Goal: Information Seeking & Learning: Learn about a topic

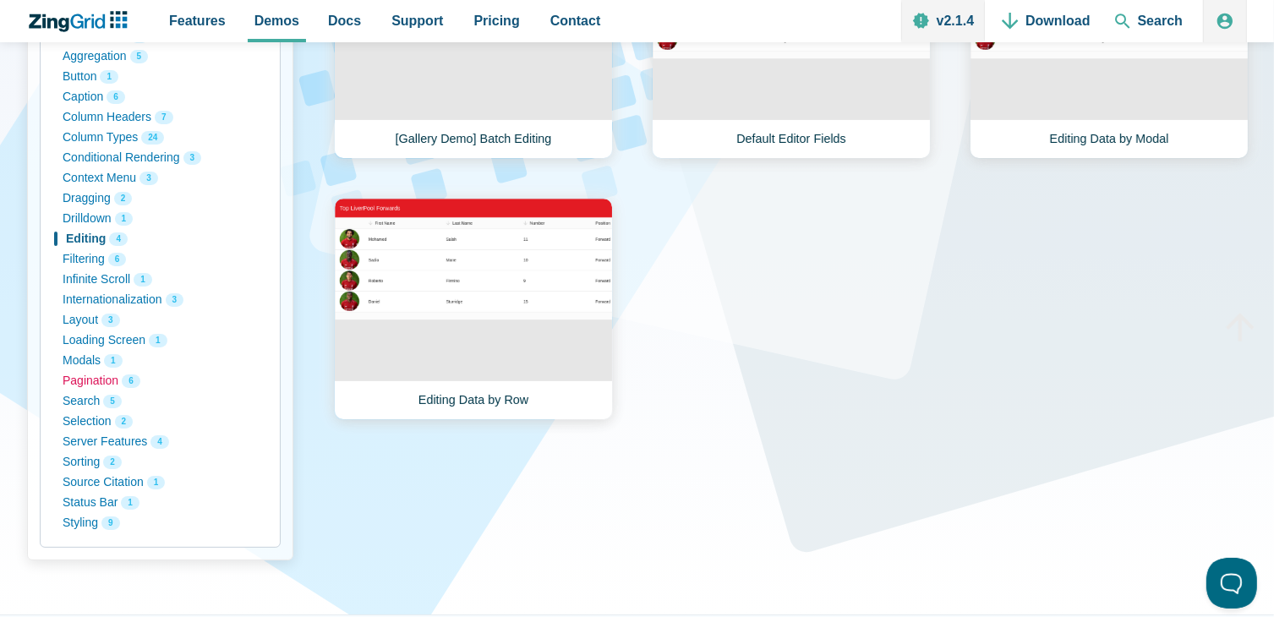
scroll to position [423, 0]
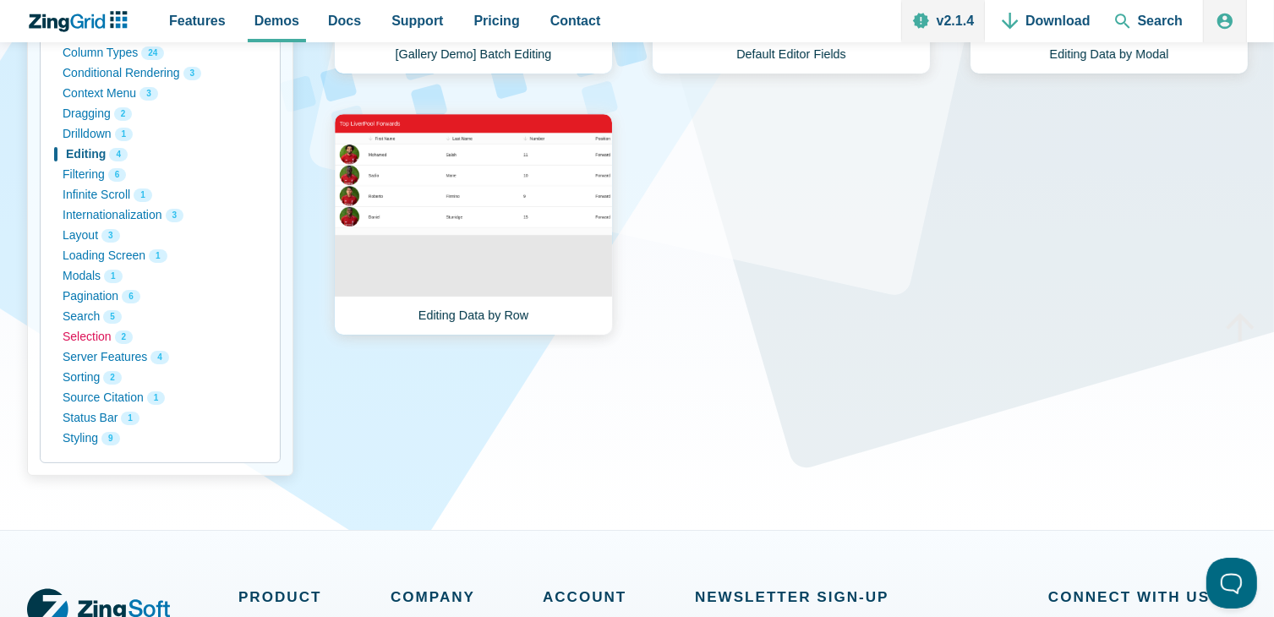
click at [86, 341] on button "Selection 2" at bounding box center [160, 337] width 195 height 20
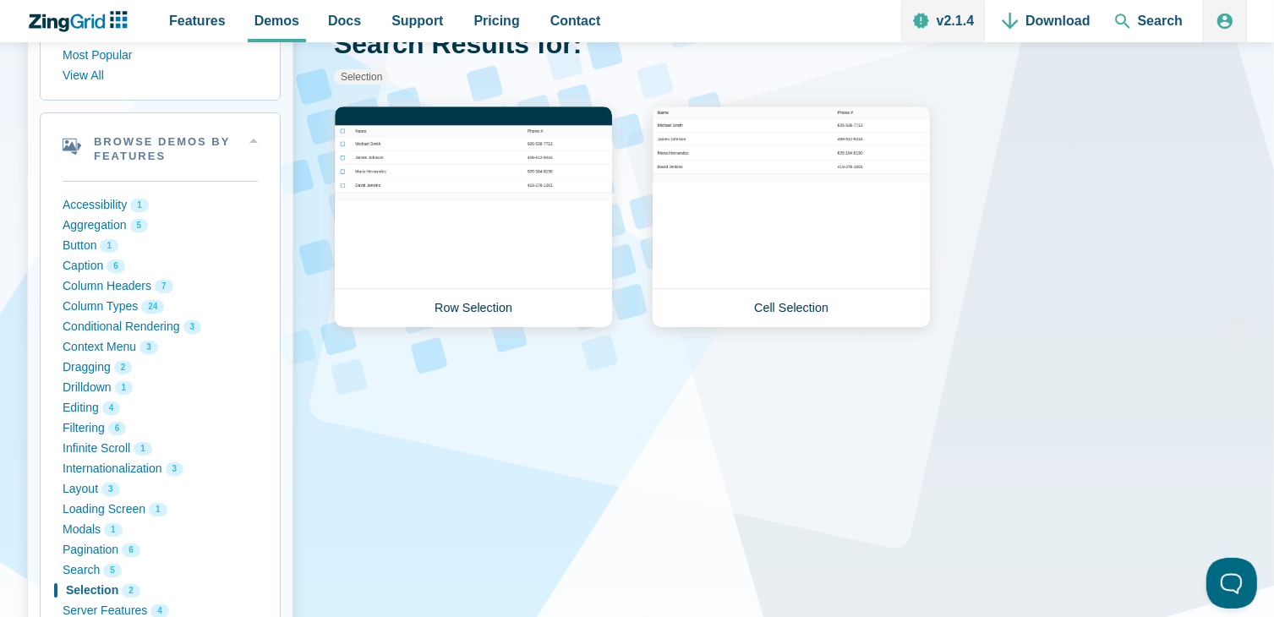
scroll to position [85, 0]
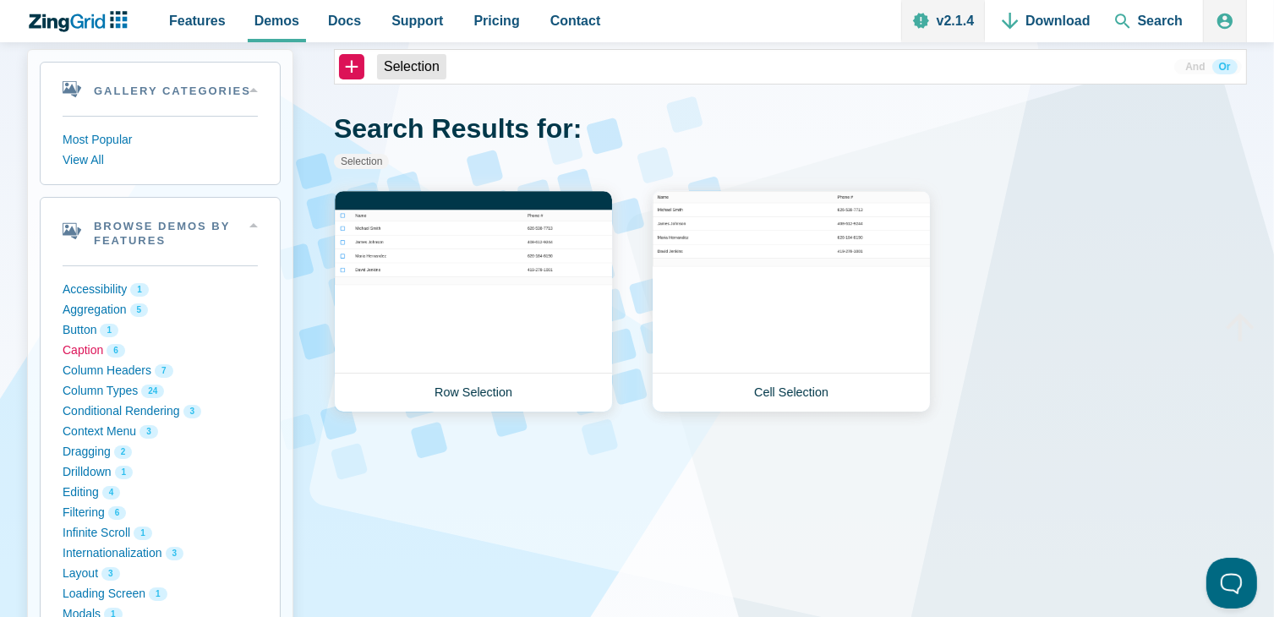
click at [72, 353] on button "Caption 6" at bounding box center [160, 351] width 195 height 20
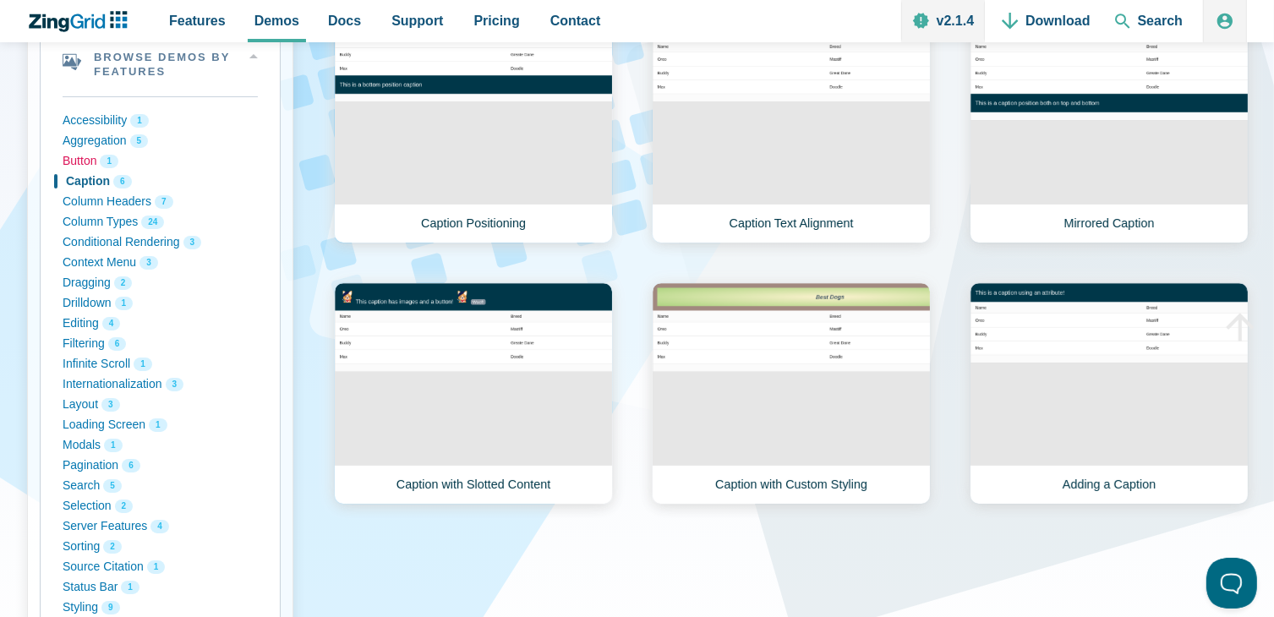
scroll to position [338, 0]
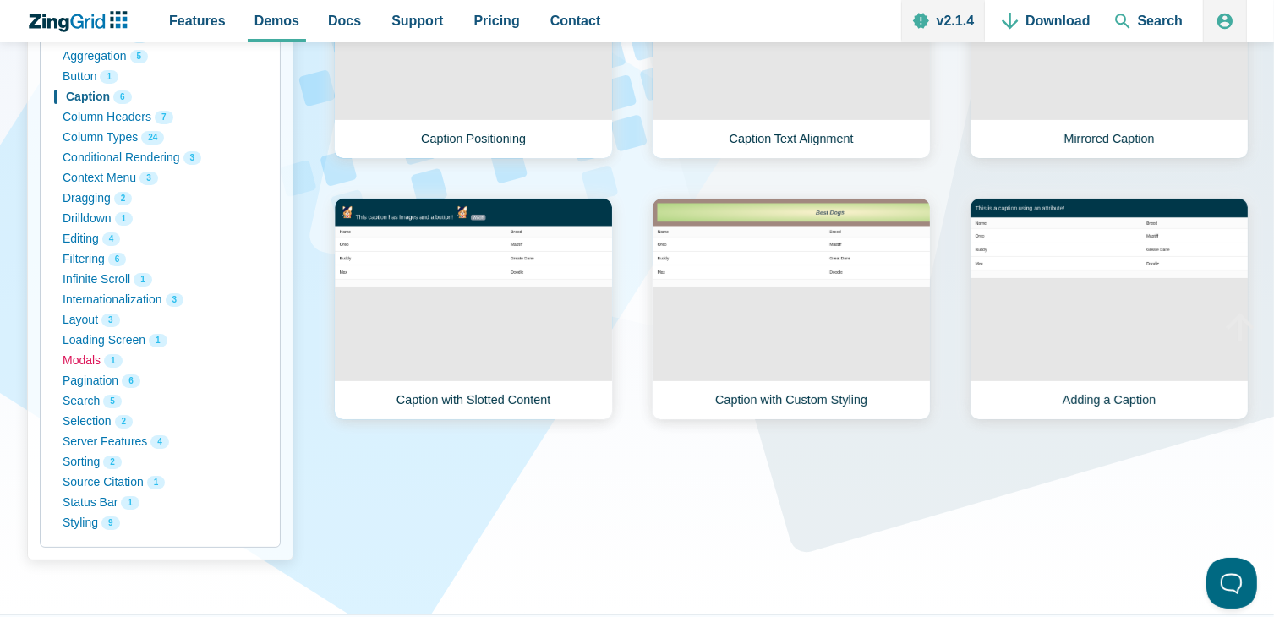
click at [88, 363] on button "Modals 1" at bounding box center [160, 361] width 195 height 20
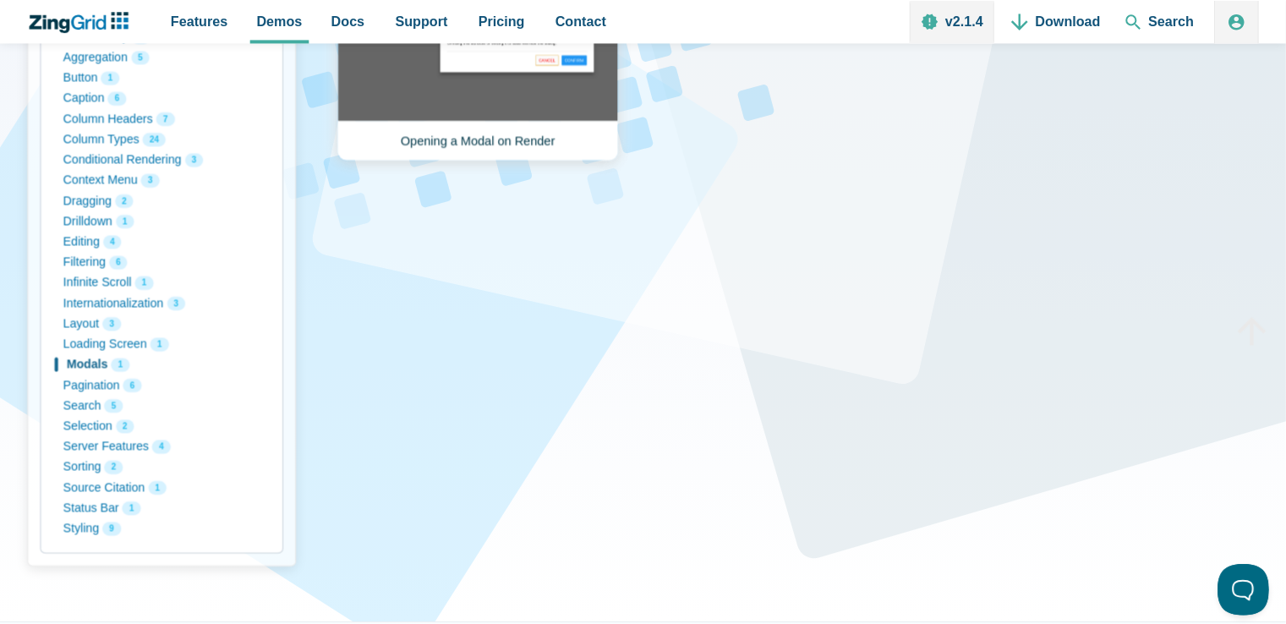
scroll to position [254, 0]
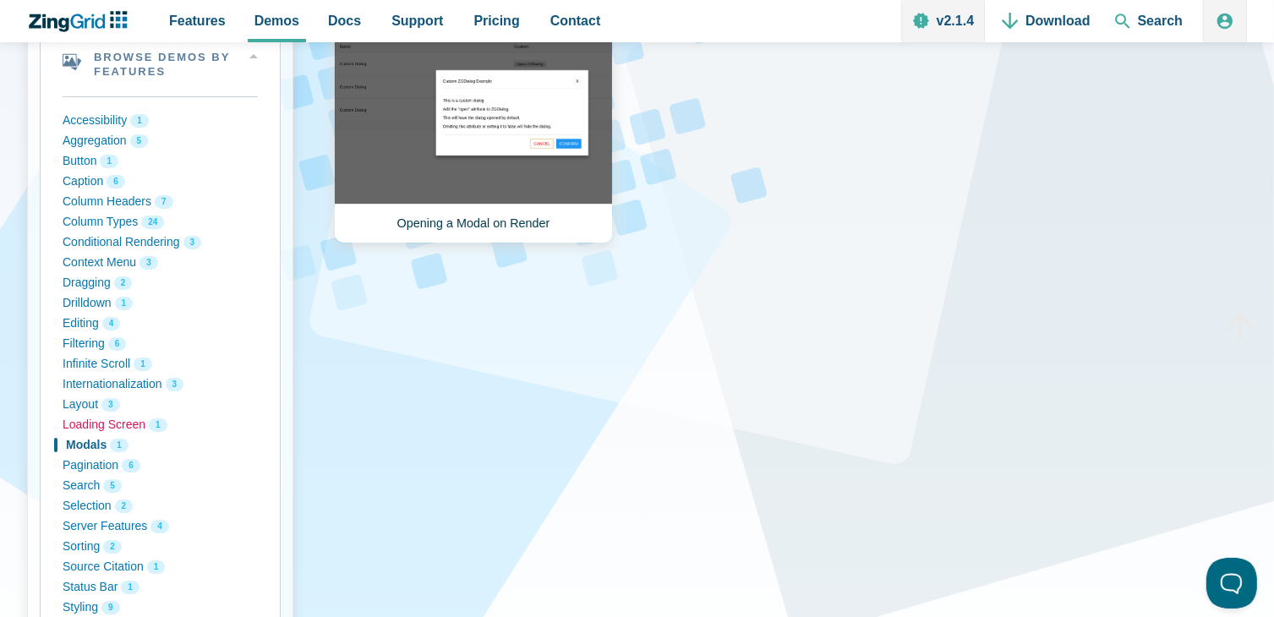
click at [97, 424] on button "Loading Screen 1" at bounding box center [160, 425] width 195 height 20
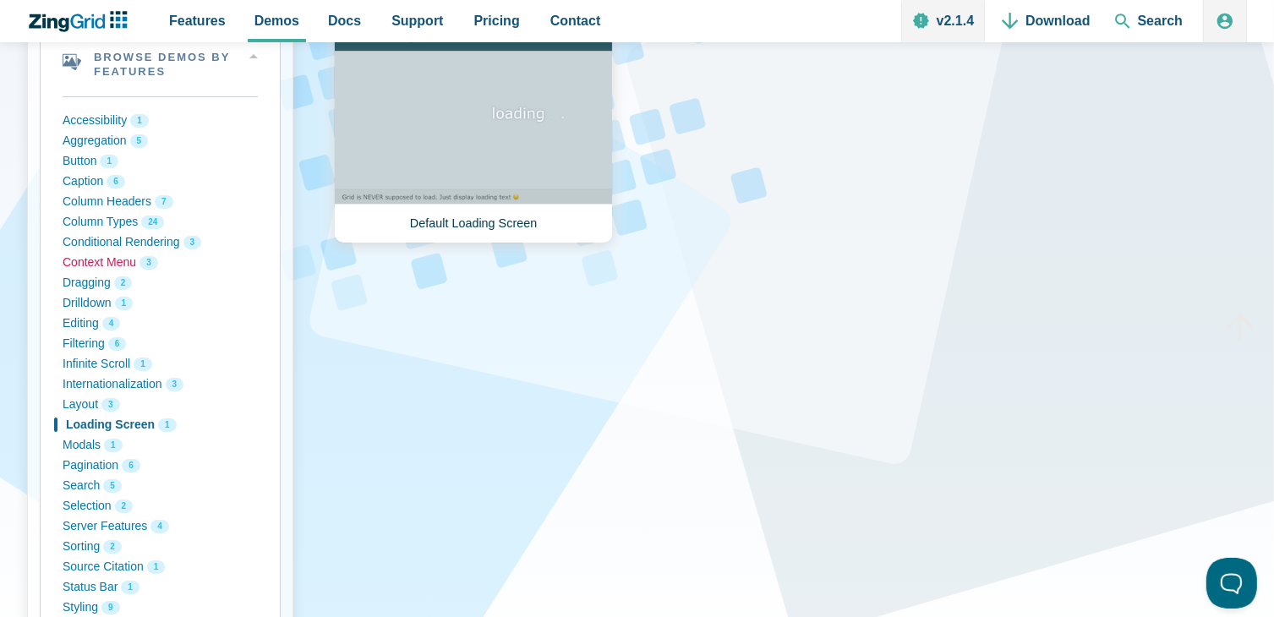
click at [97, 266] on button "Context Menu 3" at bounding box center [160, 263] width 195 height 20
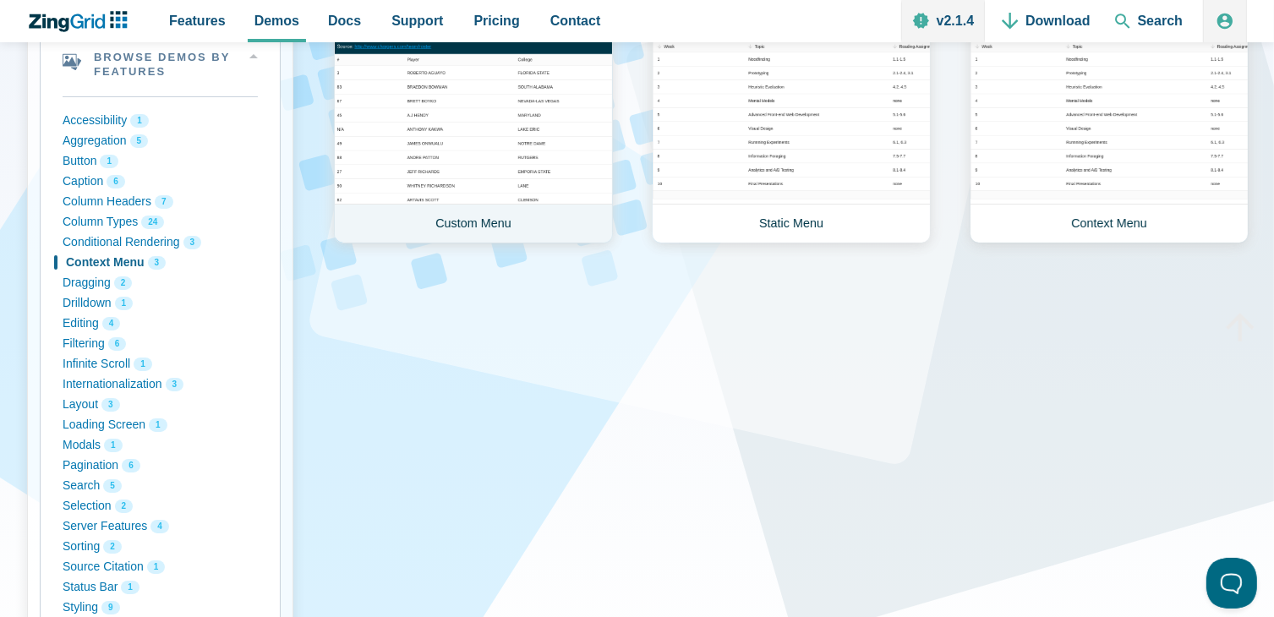
click at [429, 139] on link "Custom Menu" at bounding box center [473, 132] width 279 height 222
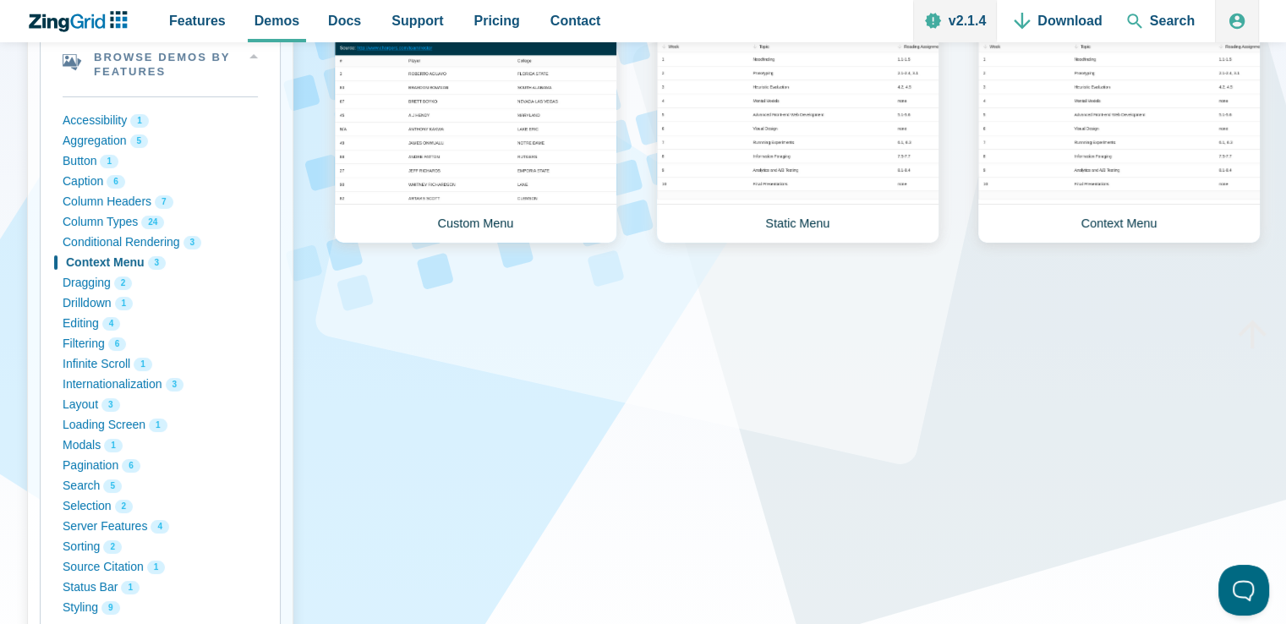
scroll to position [169, 0]
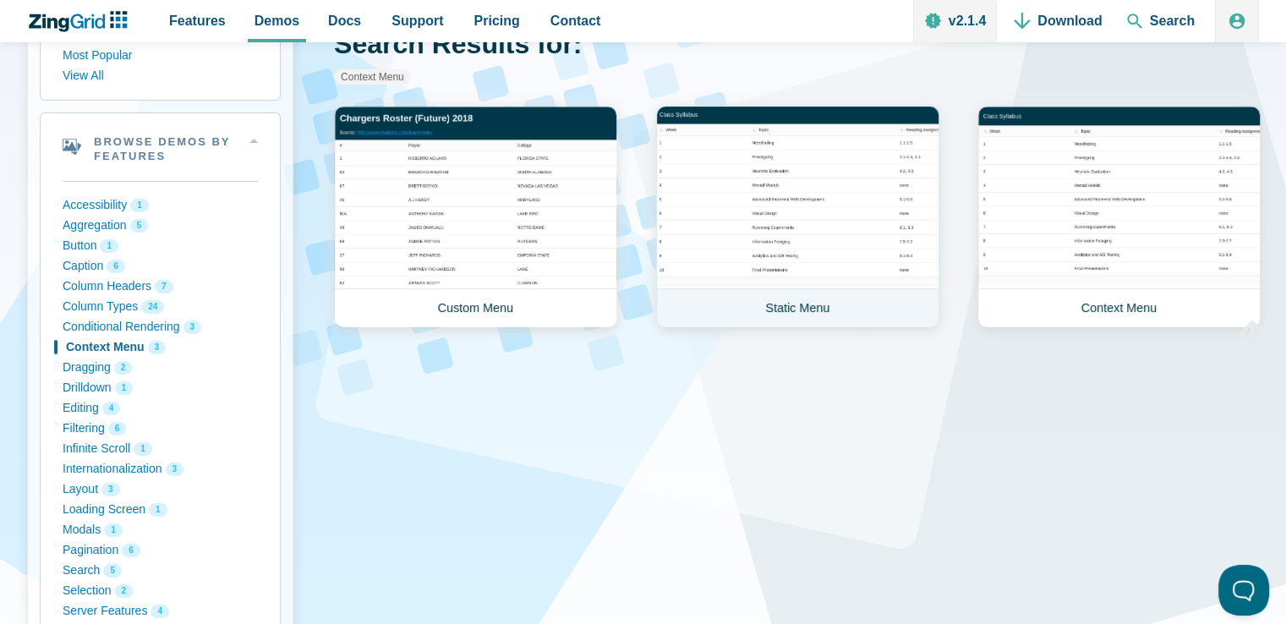
click at [805, 211] on link "Static Menu" at bounding box center [797, 217] width 283 height 222
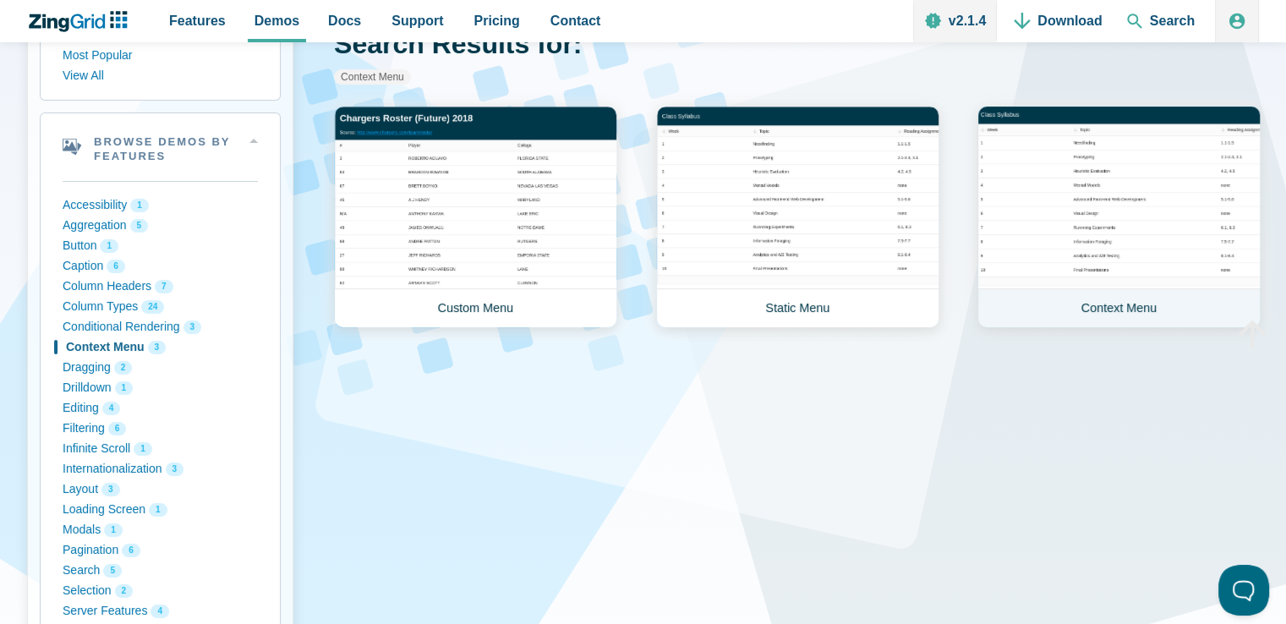
click at [1069, 249] on link "Context Menu" at bounding box center [1118, 217] width 283 height 222
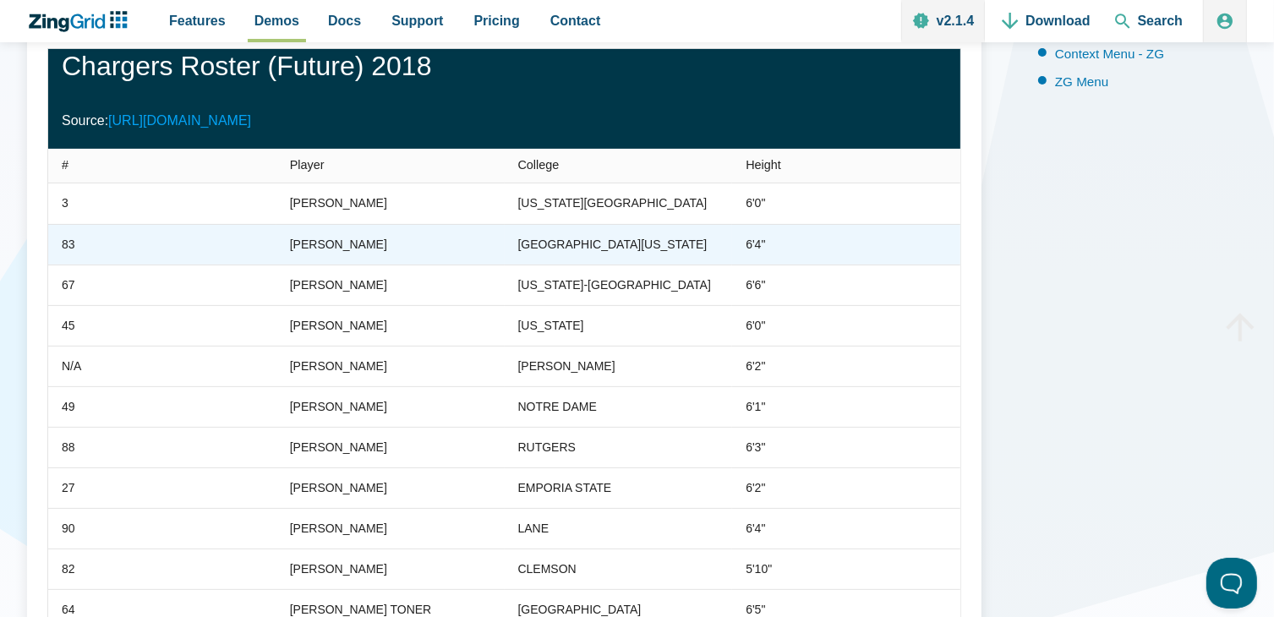
scroll to position [507, 0]
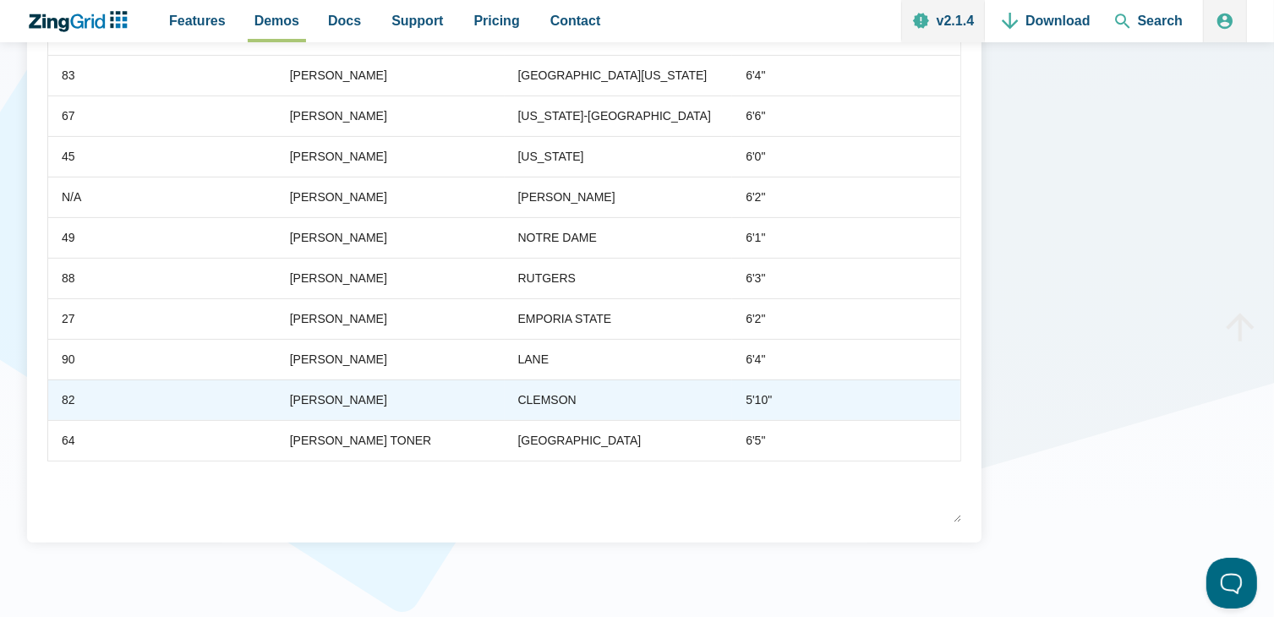
click at [542, 405] on div "CLEMSON" at bounding box center [547, 400] width 58 height 20
click at [563, 401] on div "CLEMSON" at bounding box center [547, 400] width 58 height 20
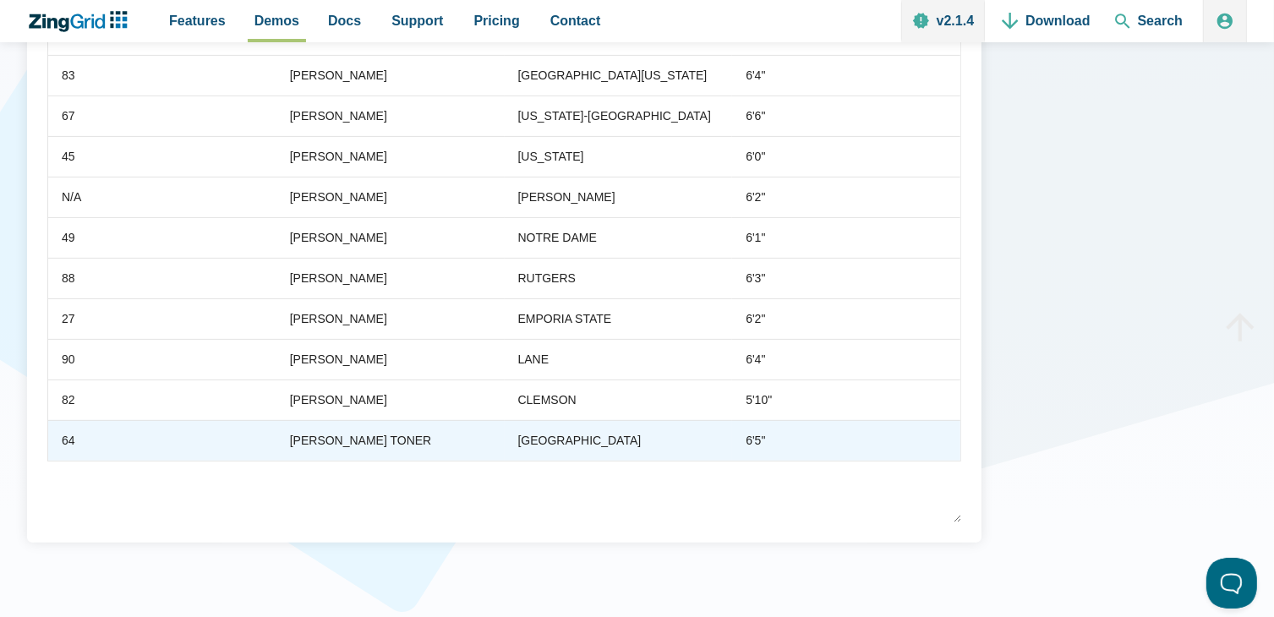
click at [568, 434] on div "HARVARD" at bounding box center [579, 440] width 123 height 20
click at [68, 441] on div "64" at bounding box center [69, 440] width 14 height 20
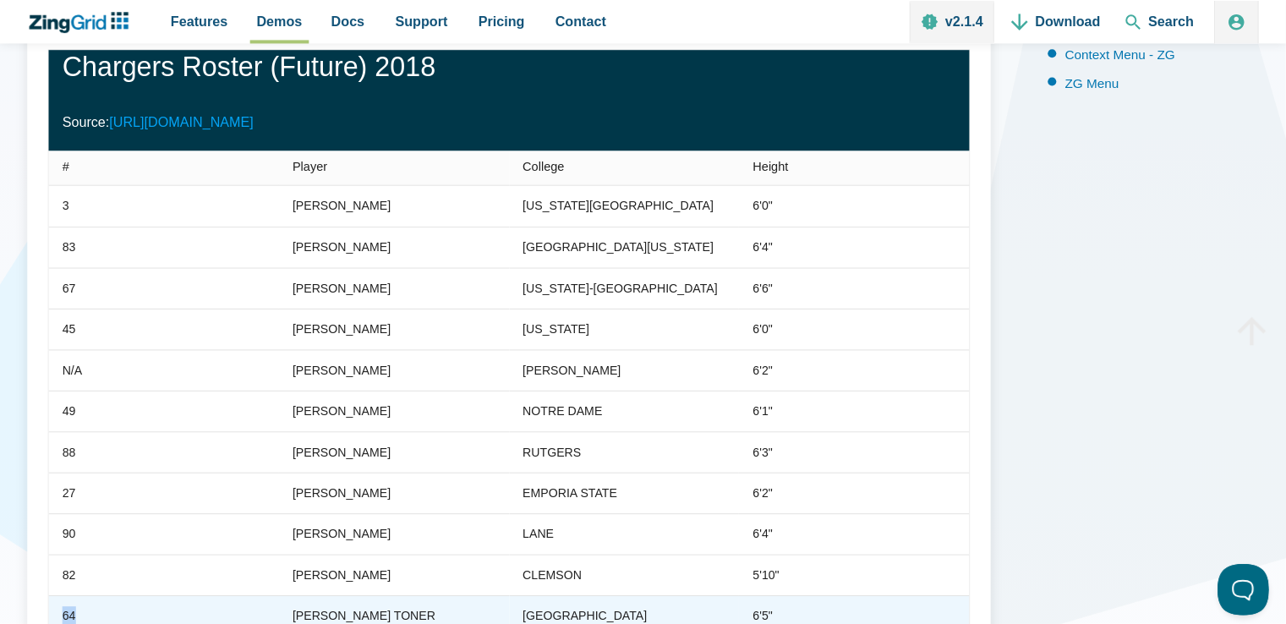
scroll to position [254, 0]
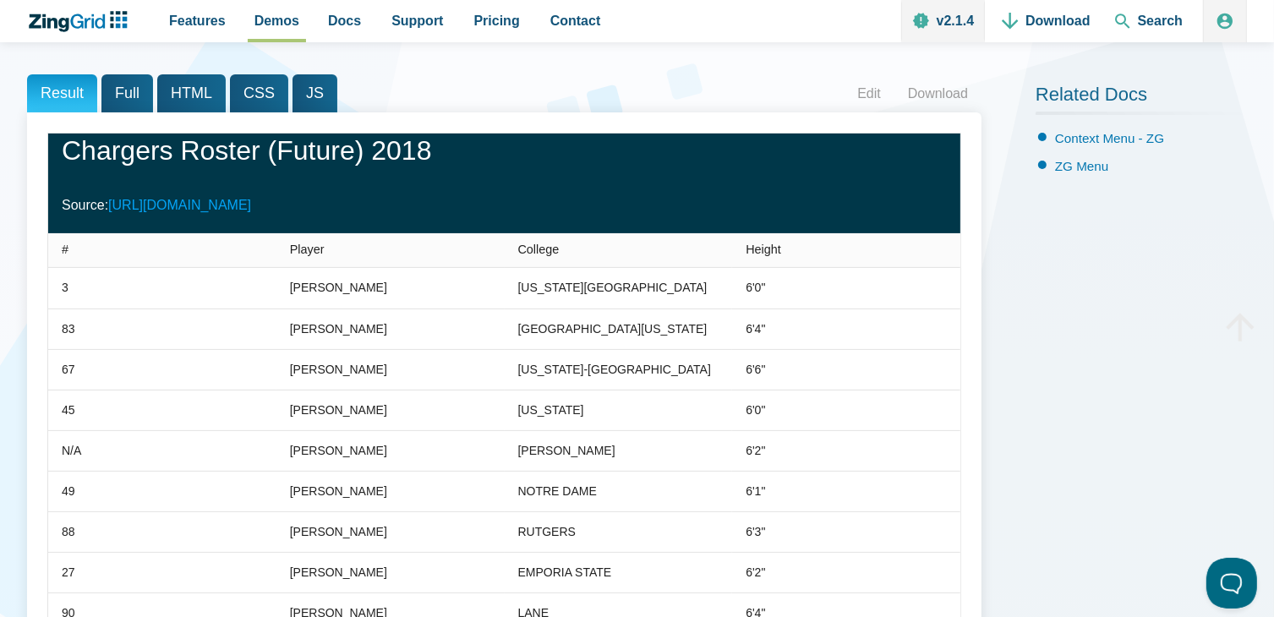
click at [122, 101] on span "Full" at bounding box center [127, 93] width 52 height 38
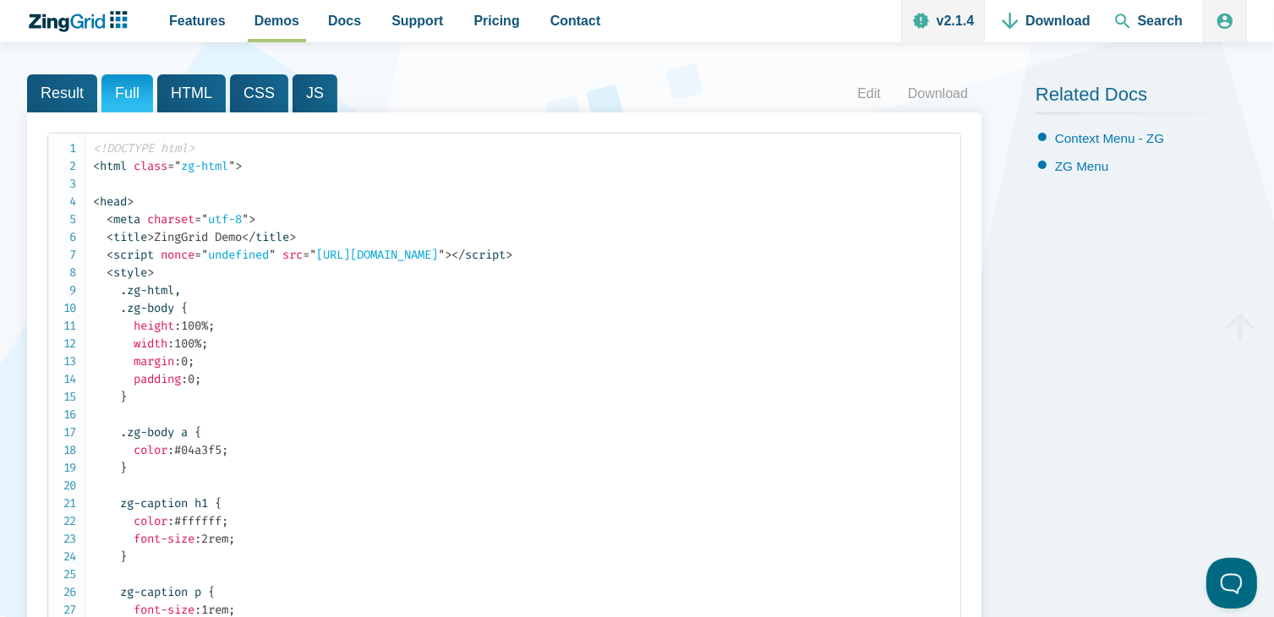
click at [206, 91] on span "HTML" at bounding box center [191, 93] width 68 height 38
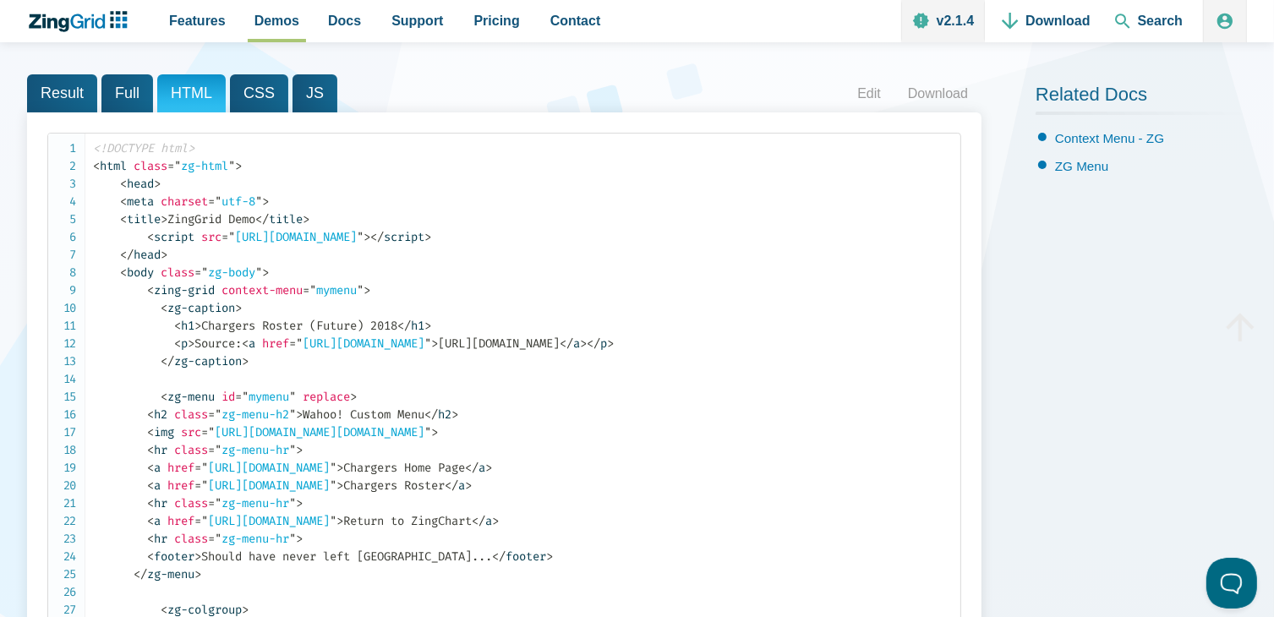
click at [257, 94] on span "CSS" at bounding box center [259, 93] width 58 height 38
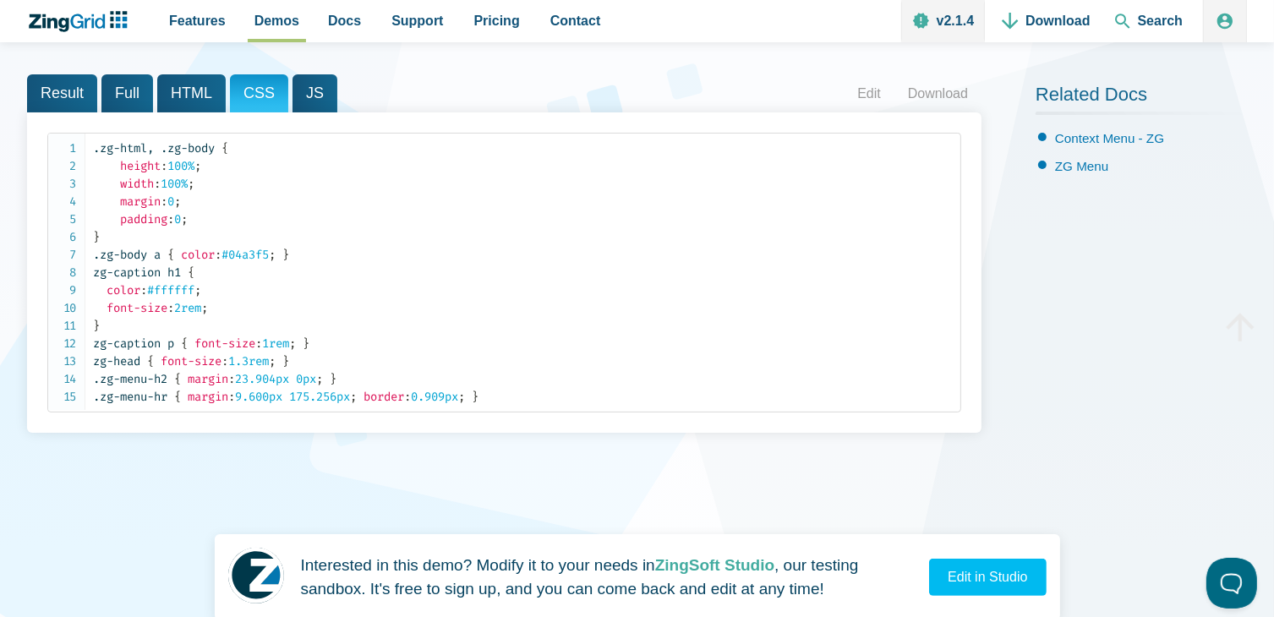
click at [305, 96] on span "JS" at bounding box center [314, 93] width 45 height 38
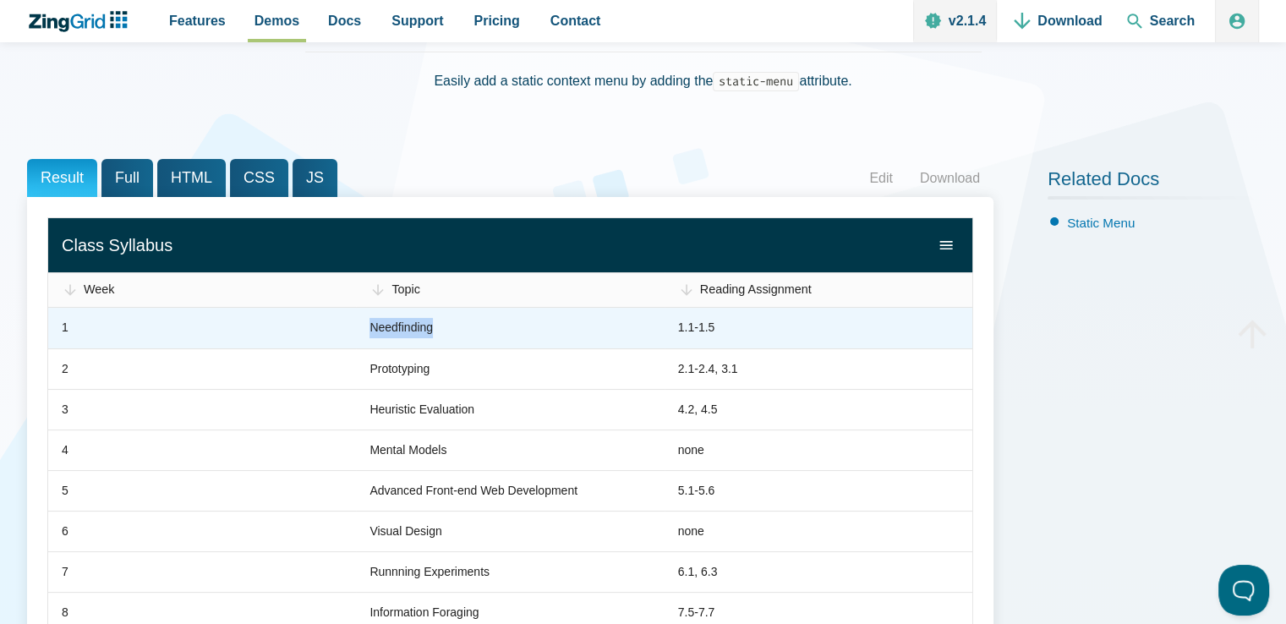
click at [408, 326] on div "Needfinding" at bounding box center [400, 328] width 63 height 20
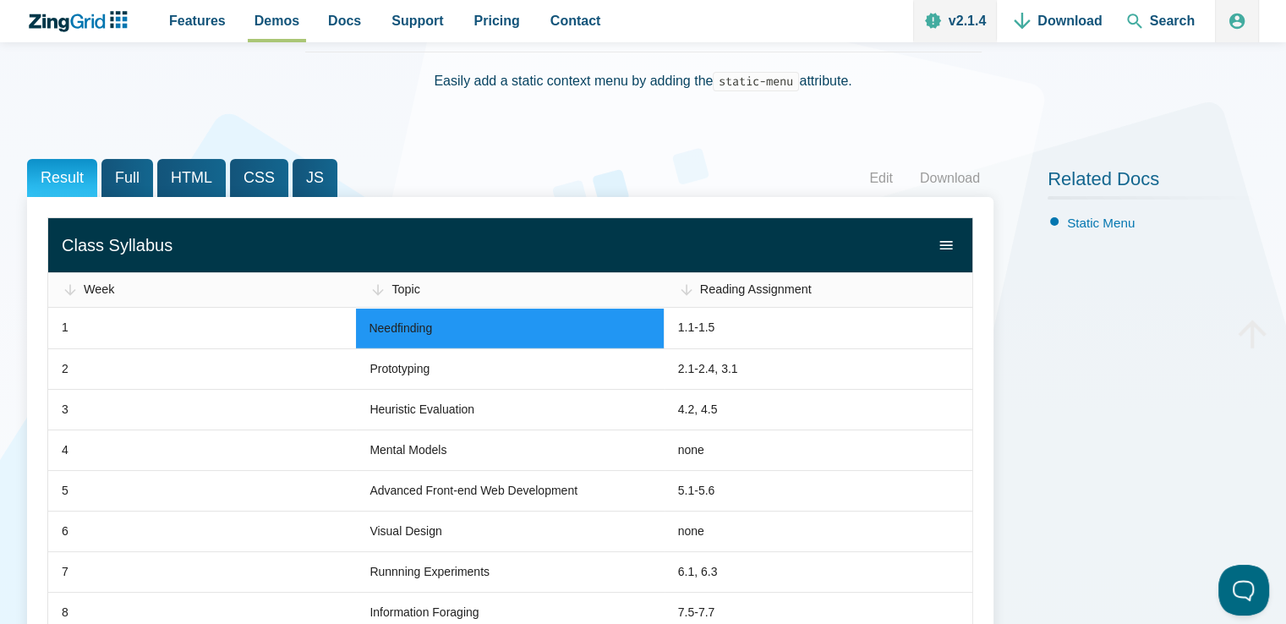
click at [408, 326] on input "Needfinding" at bounding box center [509, 329] width 307 height 40
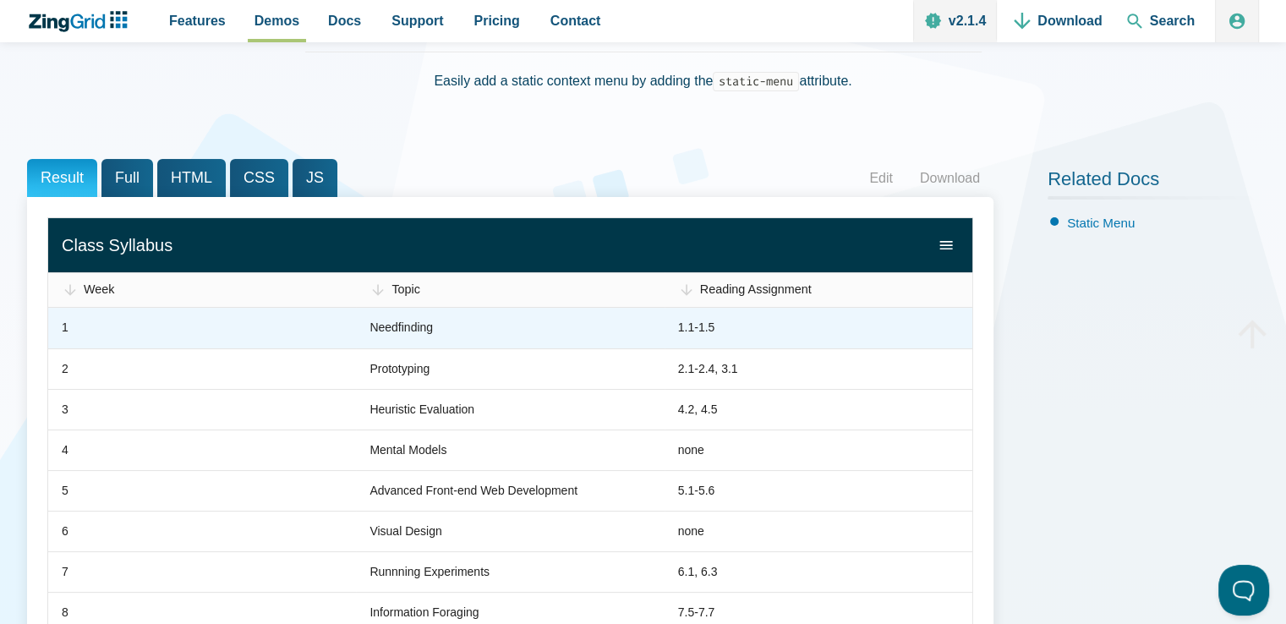
click at [737, 339] on zg-cell "1.1-1.5" at bounding box center [818, 328] width 308 height 41
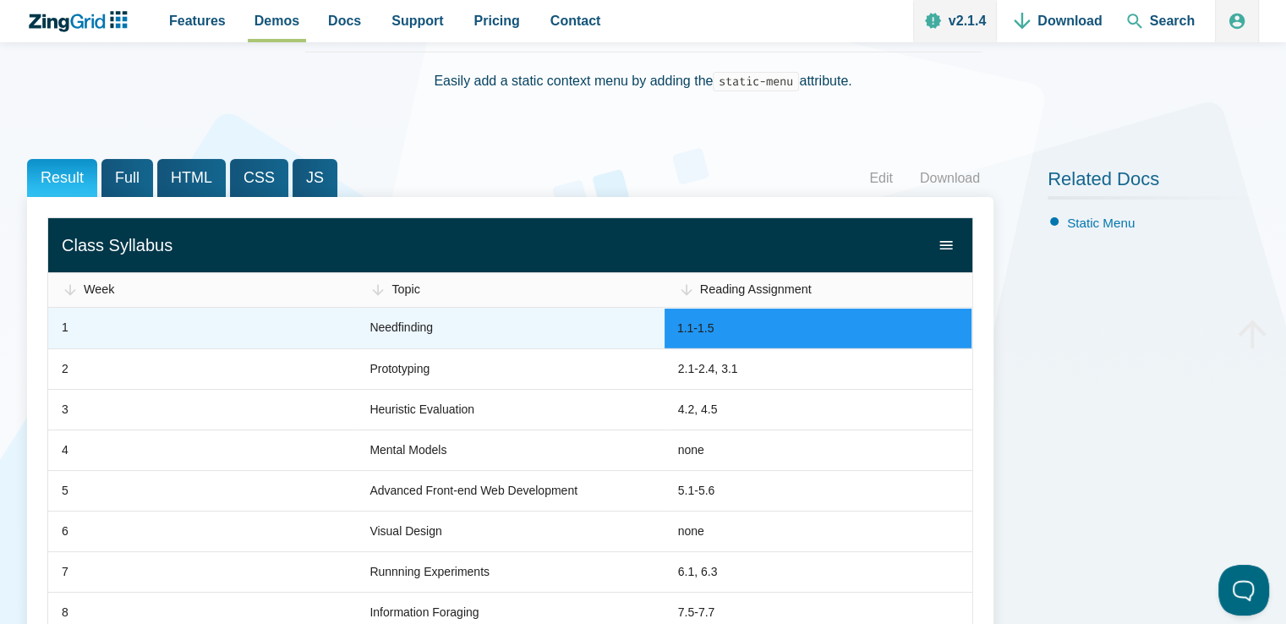
click at [190, 336] on zg-cell "1" at bounding box center [202, 328] width 308 height 41
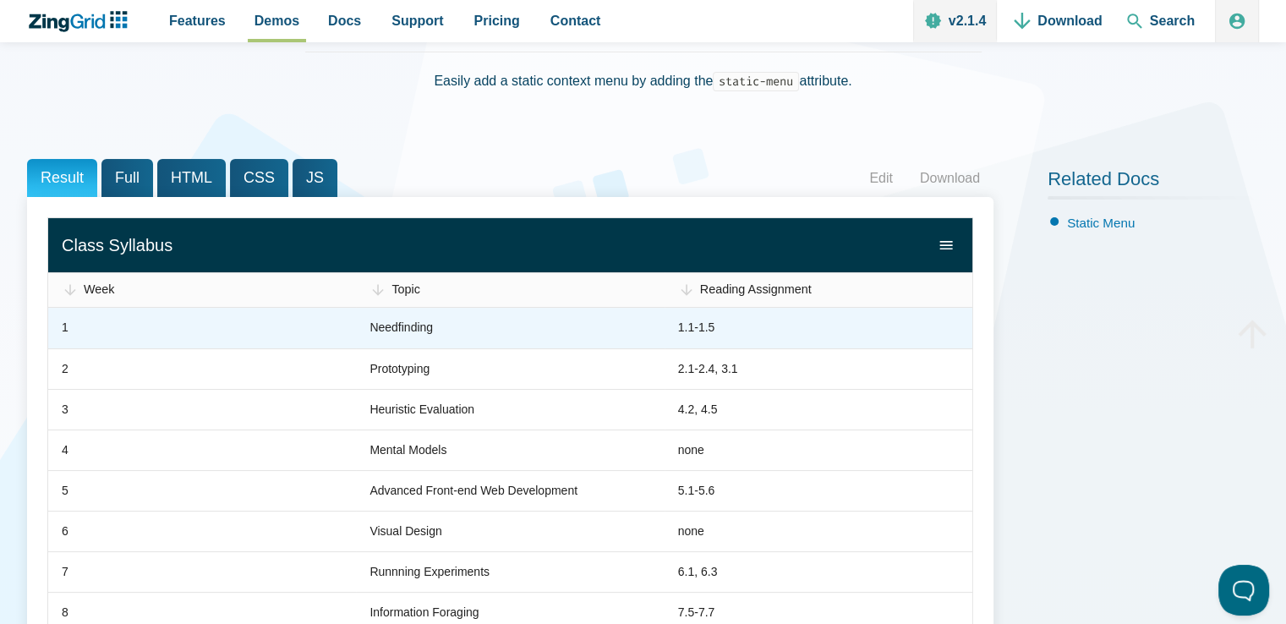
click at [190, 336] on zg-cell "1" at bounding box center [202, 328] width 308 height 41
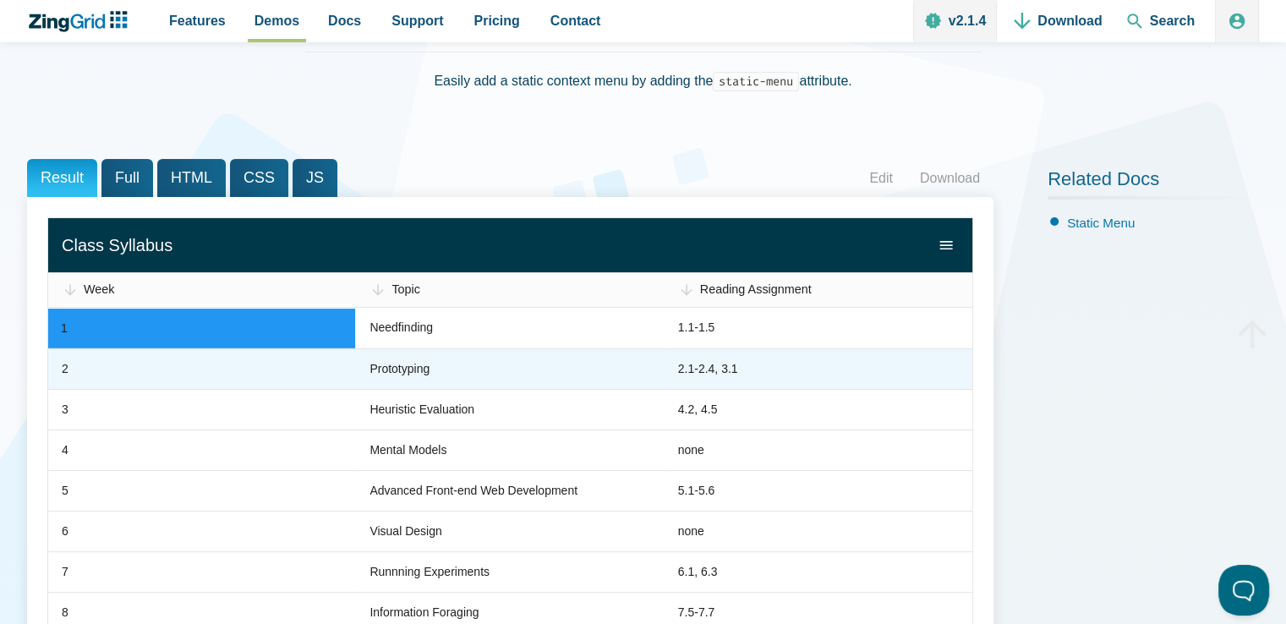
click at [607, 376] on zg-cell "Prototyping" at bounding box center [510, 368] width 308 height 41
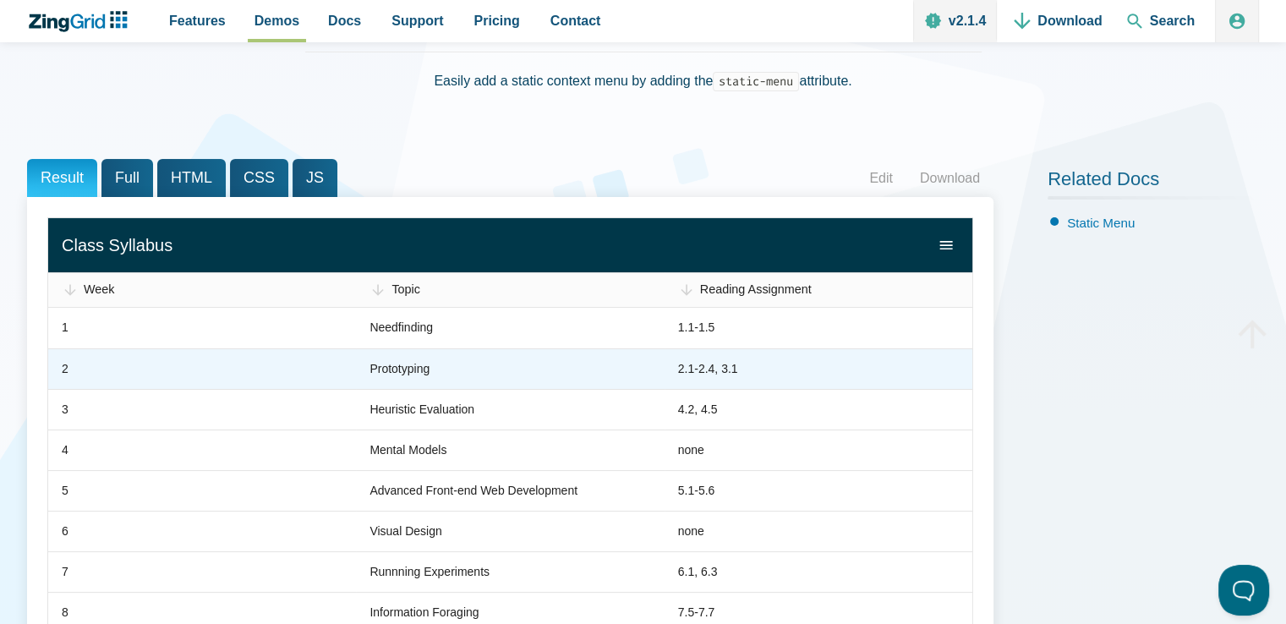
click at [607, 376] on zg-cell "Prototyping" at bounding box center [510, 368] width 308 height 41
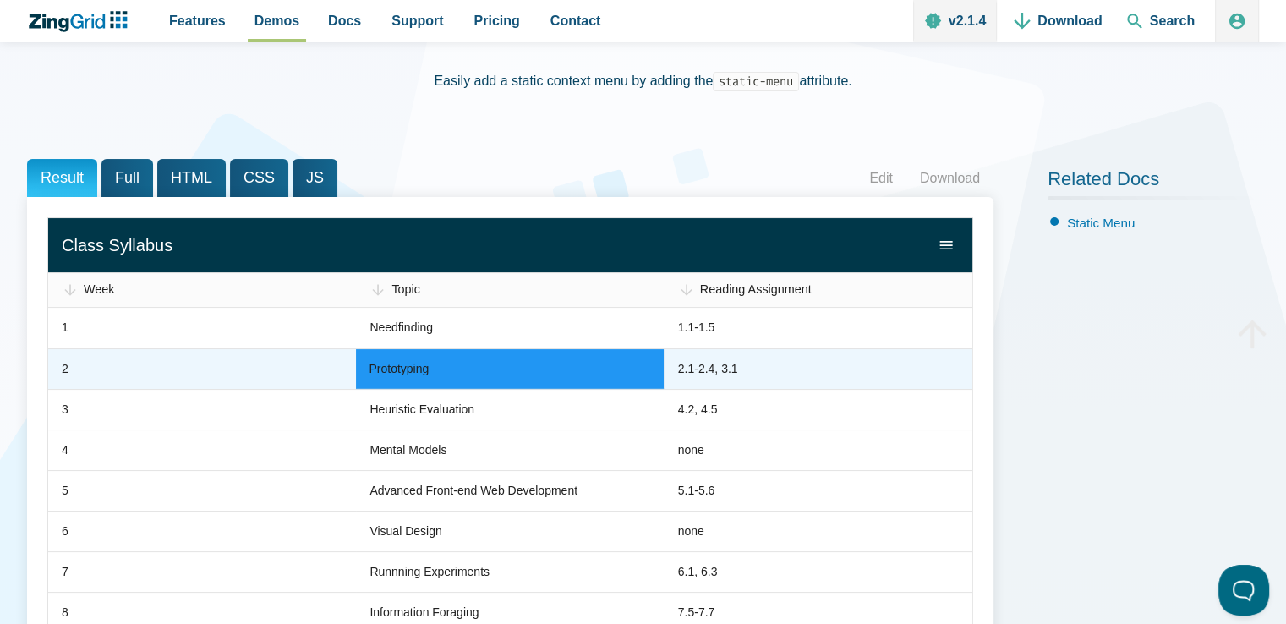
click at [826, 383] on zg-cell "2.1-2.4, 3.1" at bounding box center [818, 368] width 308 height 41
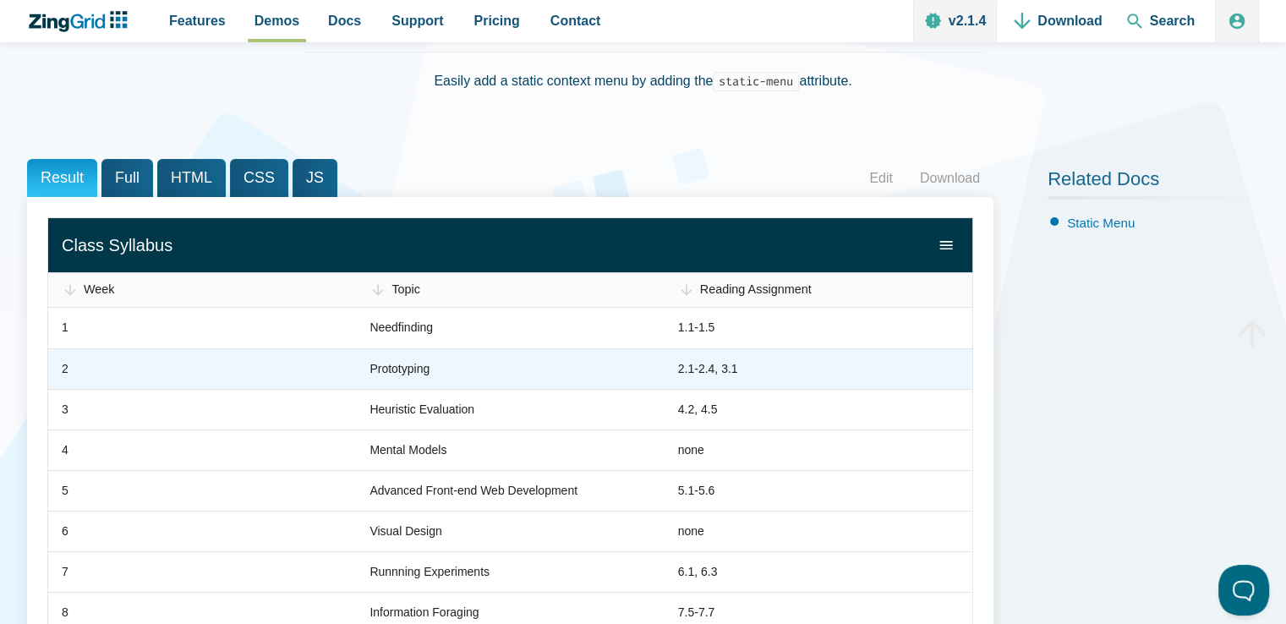
scroll to position [254, 0]
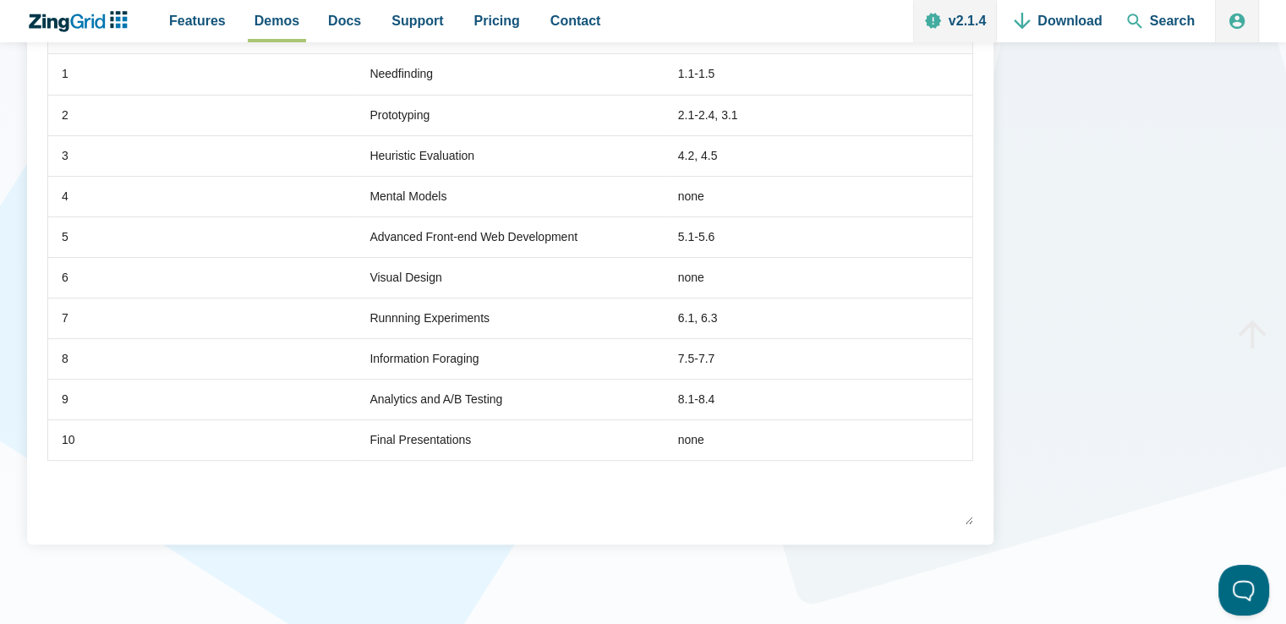
scroll to position [338, 0]
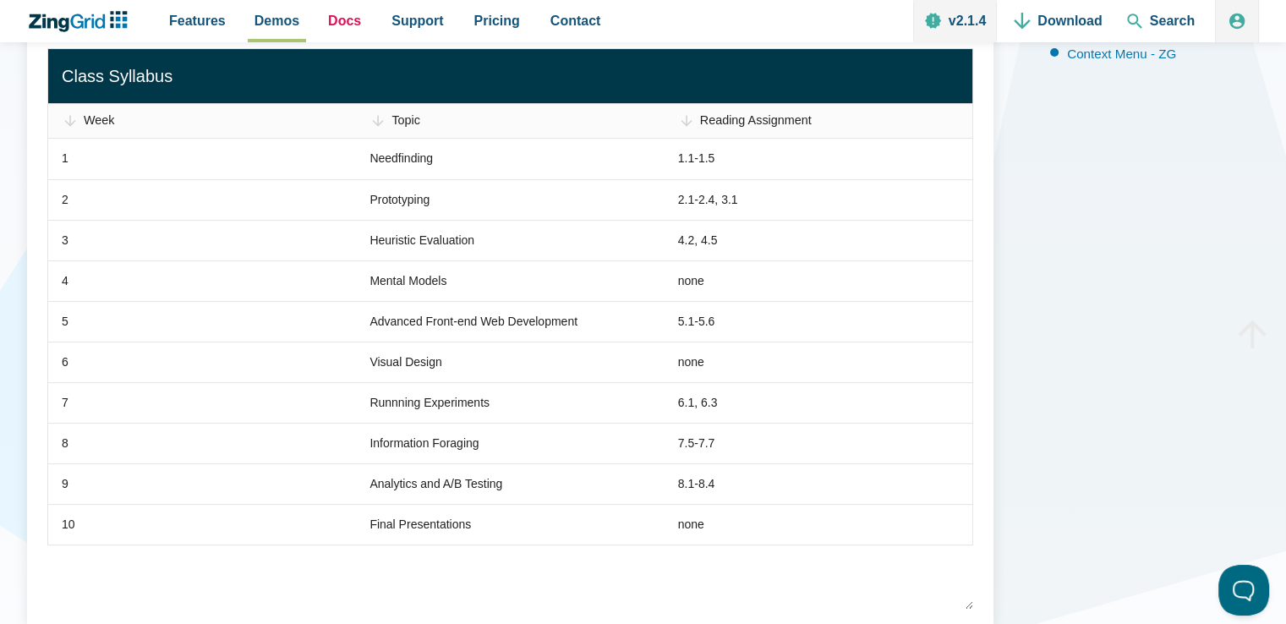
click at [341, 31] on span "Docs" at bounding box center [344, 20] width 33 height 23
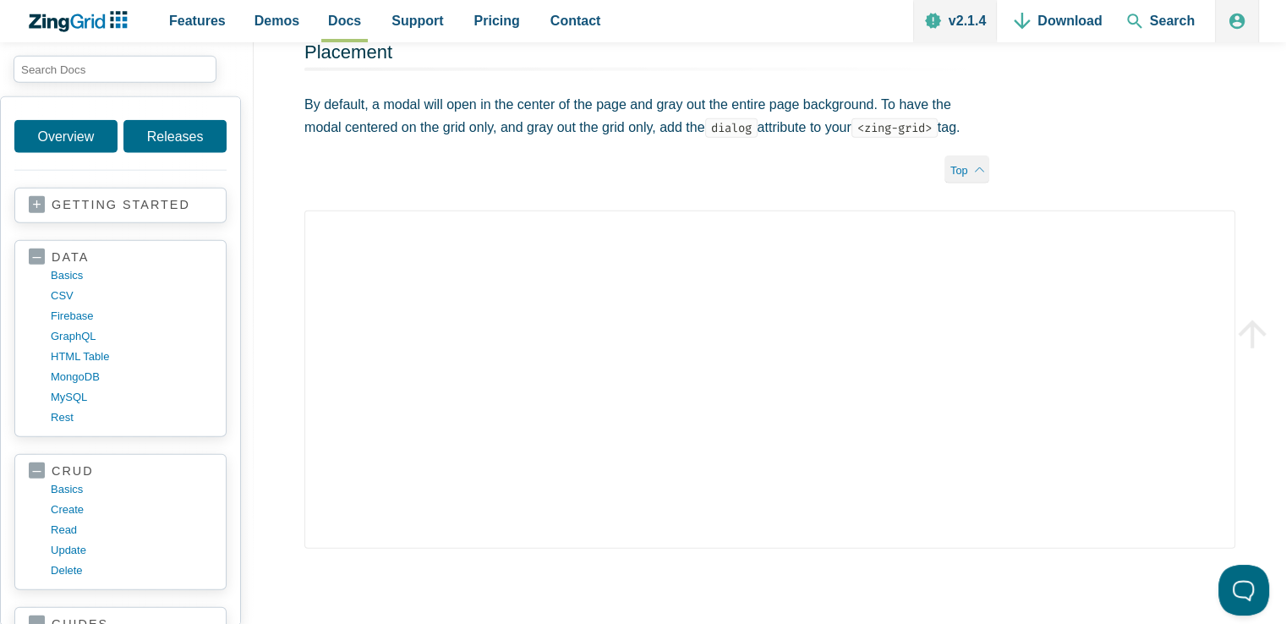
scroll to position [4014, 0]
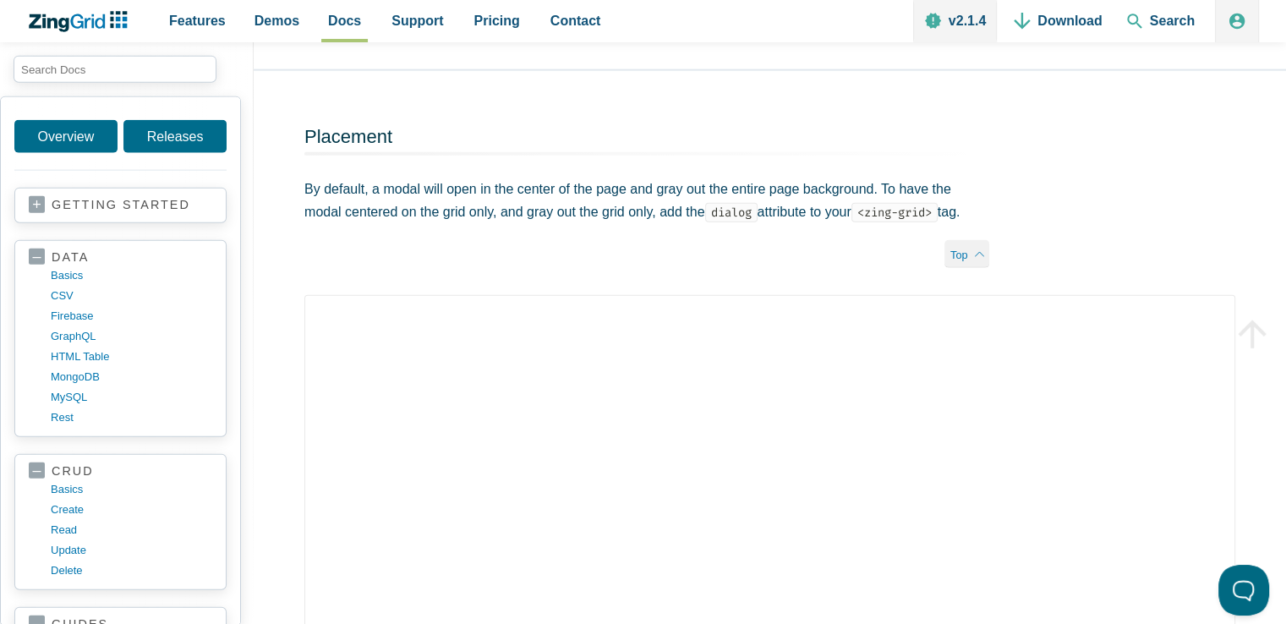
click at [1018, 217] on div "Placement By default, a modal will open in the center of the page and gray out …" at bounding box center [647, 183] width 786 height 224
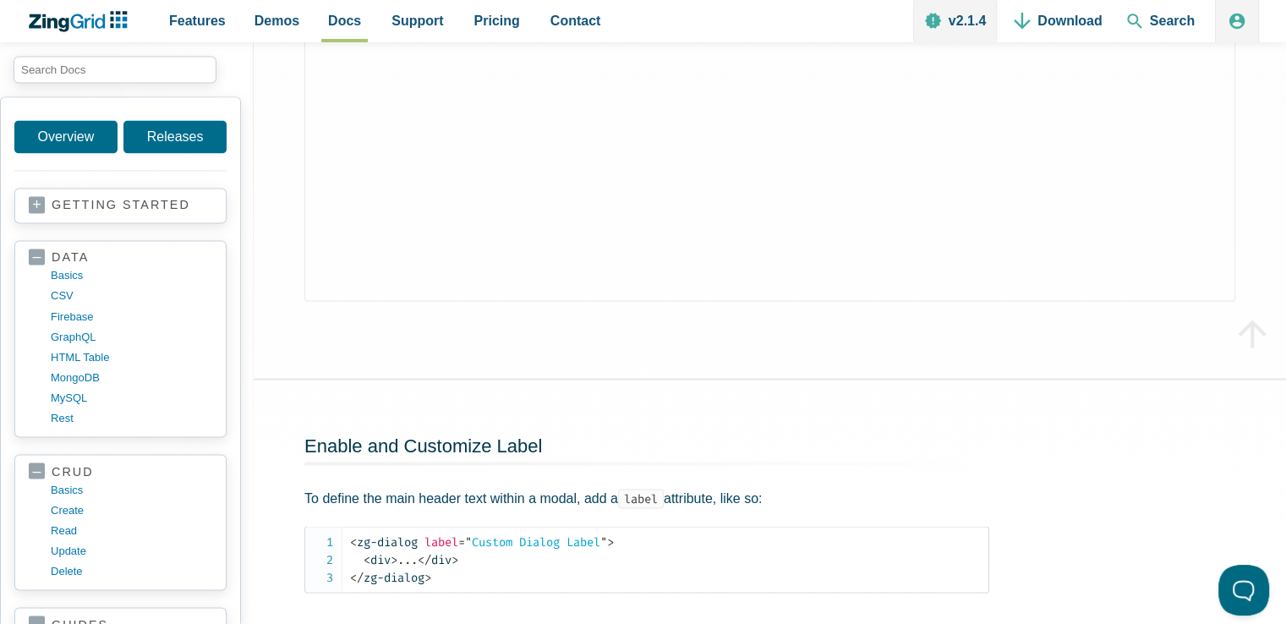
scroll to position [2830, 0]
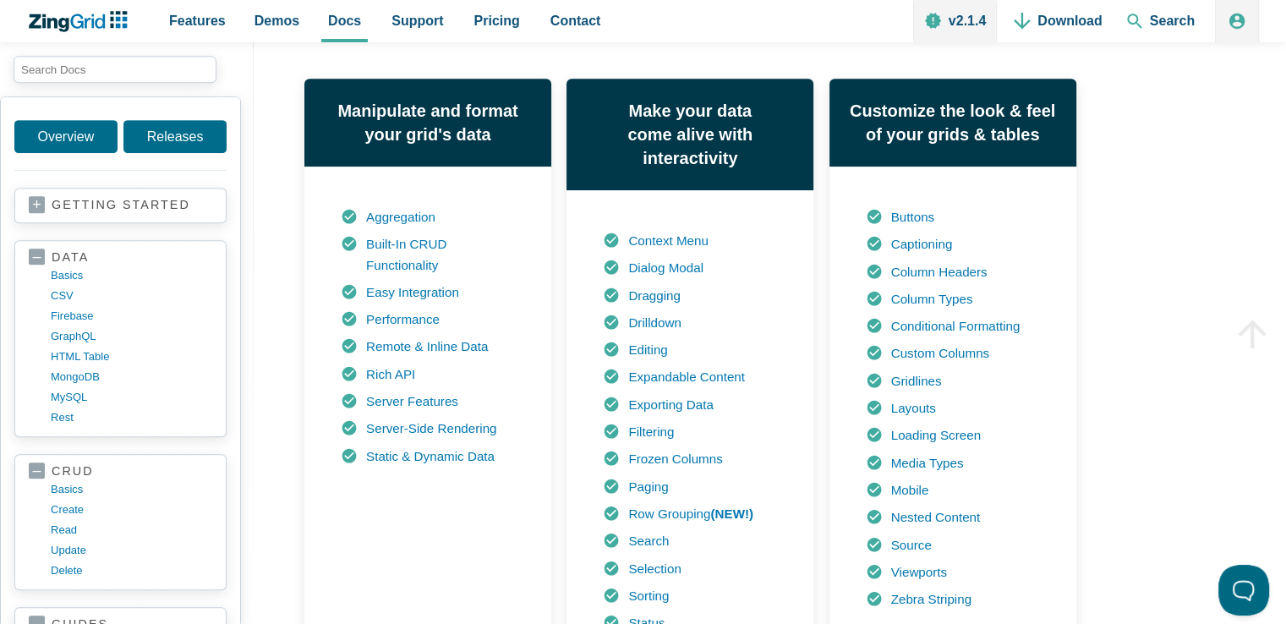
scroll to position [761, 0]
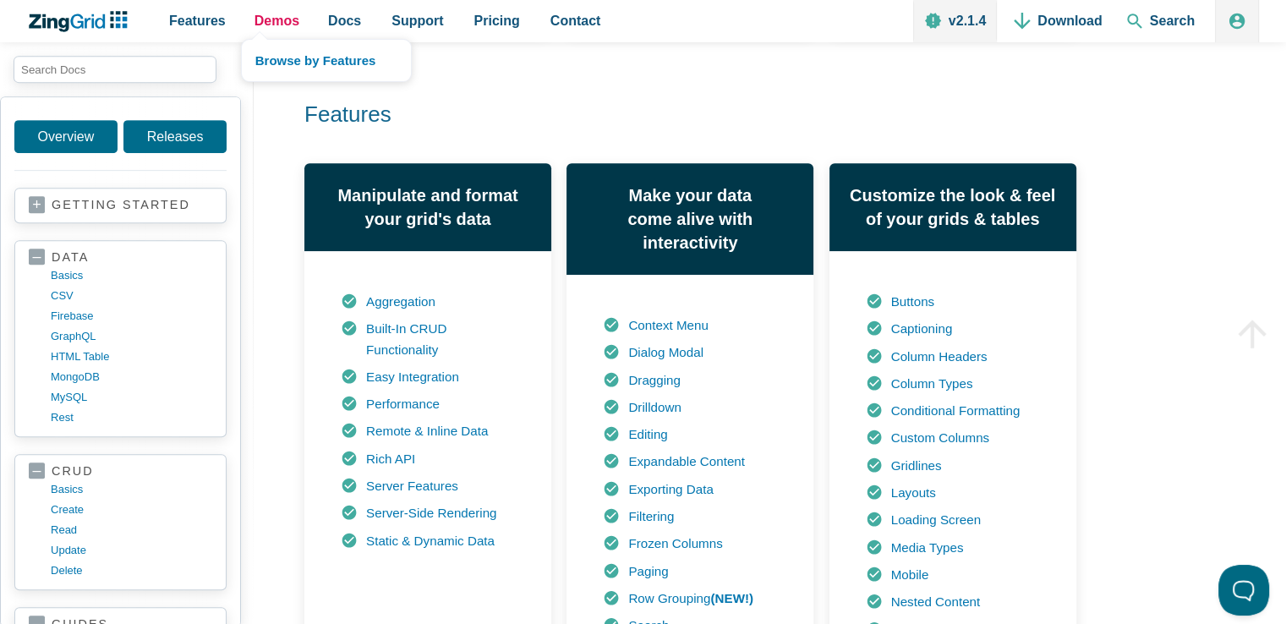
click at [277, 28] on span "Demos" at bounding box center [276, 20] width 45 height 23
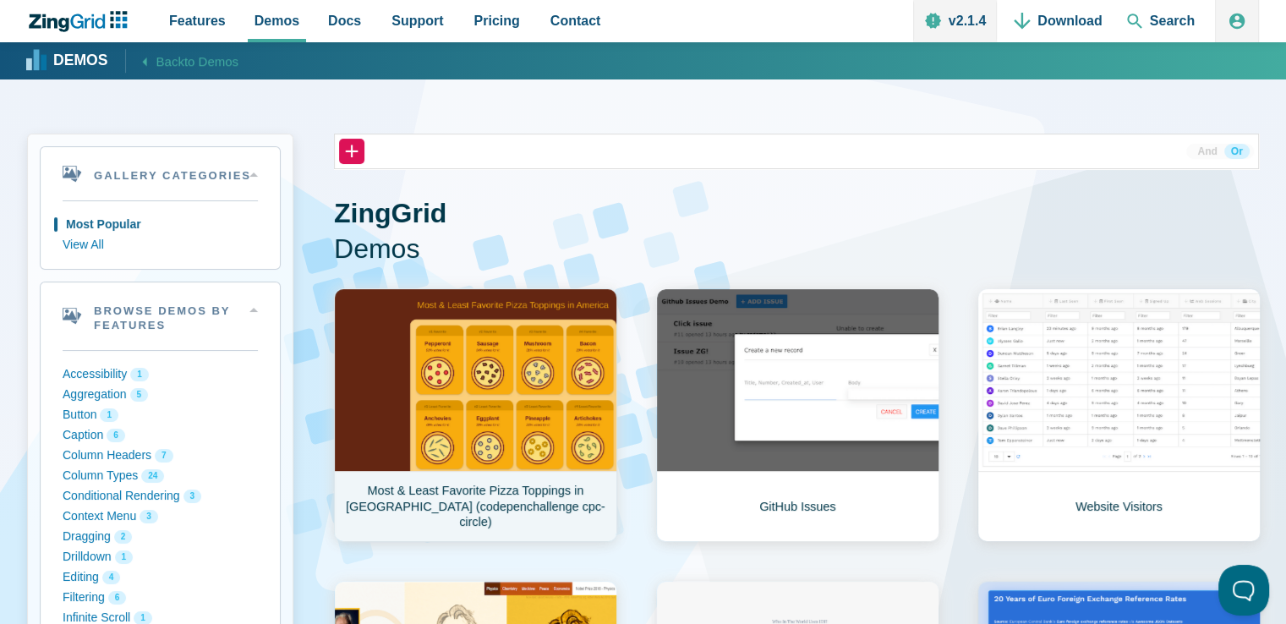
click at [534, 372] on link "Most & Least Favorite Pizza Toppings in [GEOGRAPHIC_DATA] (codepenchallenge cpc…" at bounding box center [475, 415] width 283 height 254
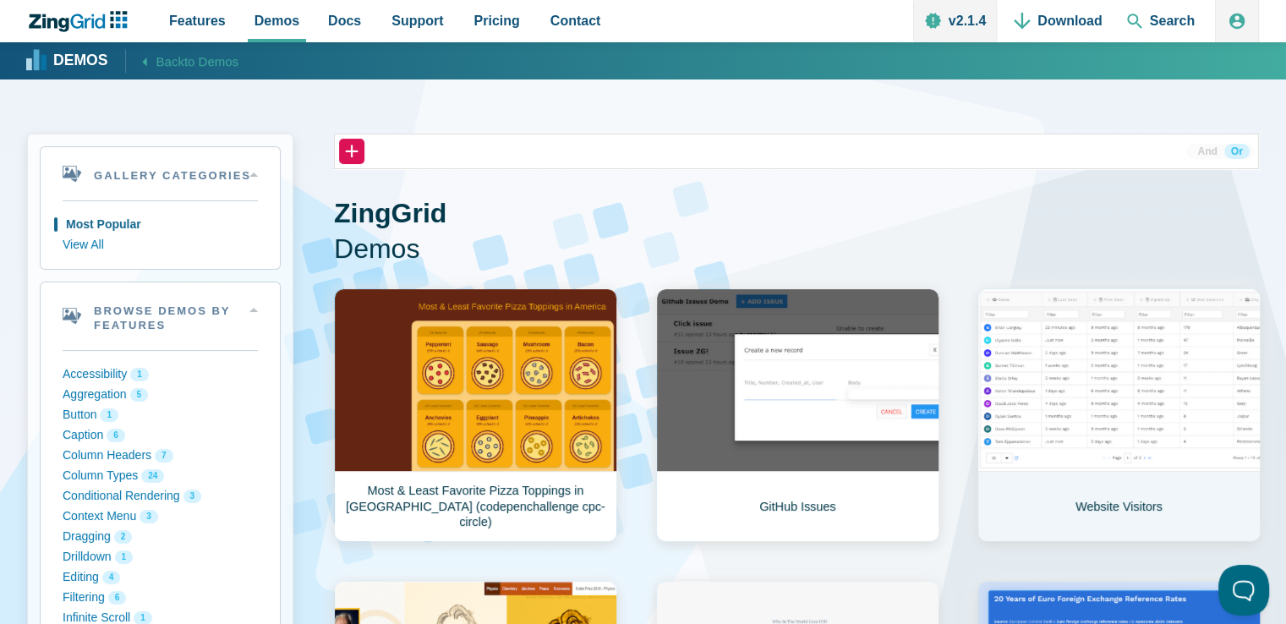
click at [1018, 396] on link "Website Visitors" at bounding box center [1118, 415] width 283 height 254
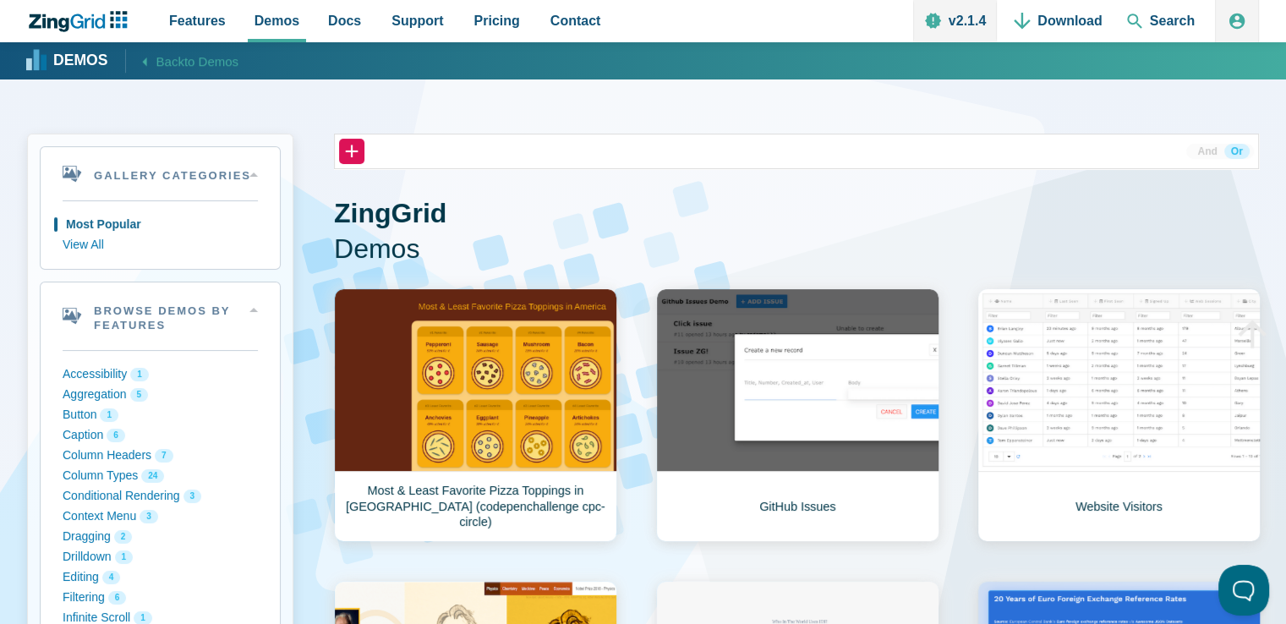
scroll to position [254, 0]
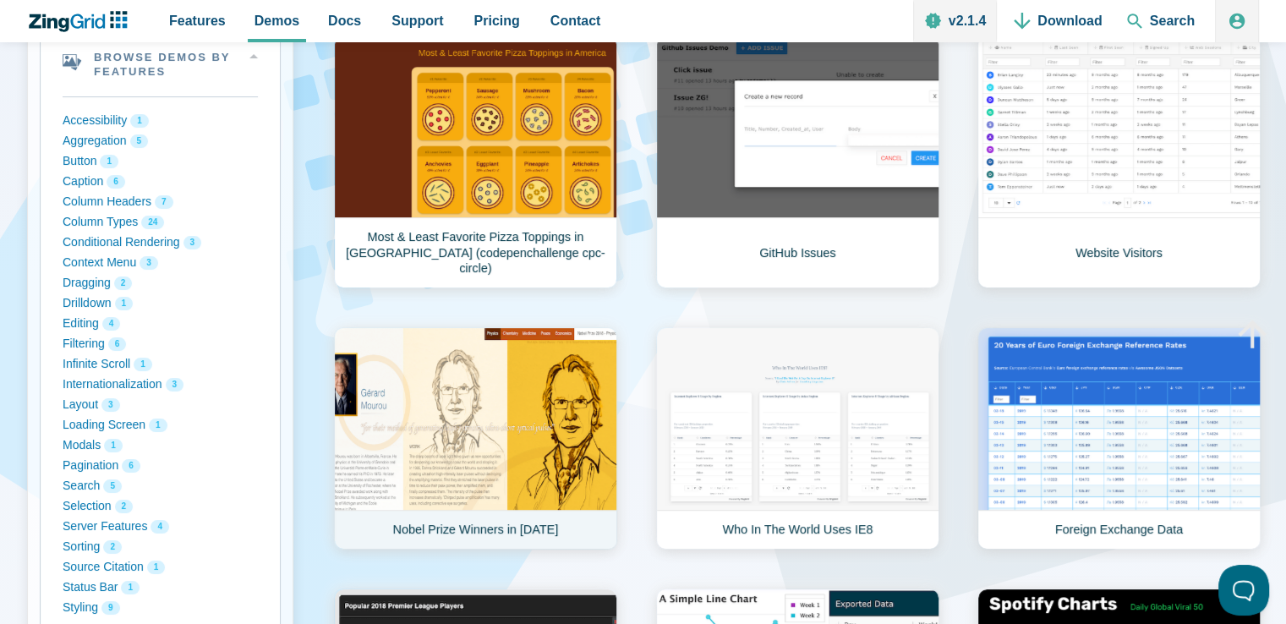
click at [517, 431] on link "Nobel Prize Winners in [DATE]" at bounding box center [475, 438] width 283 height 222
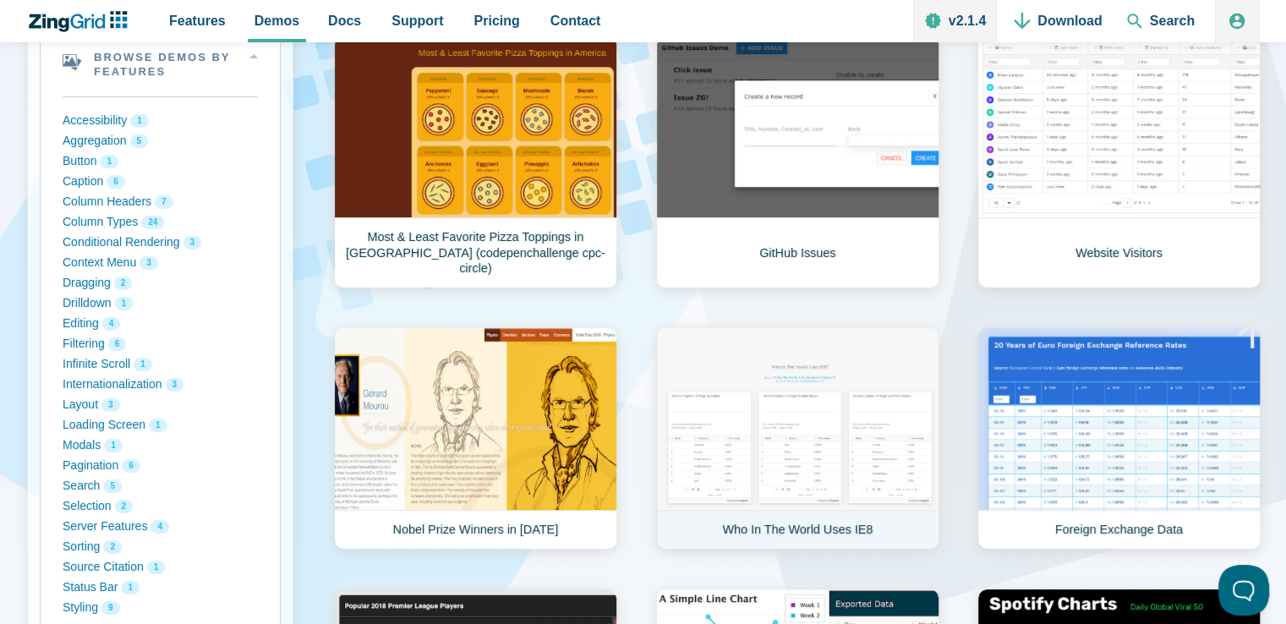
click at [828, 392] on link "Who In The World Uses IE8" at bounding box center [797, 438] width 283 height 222
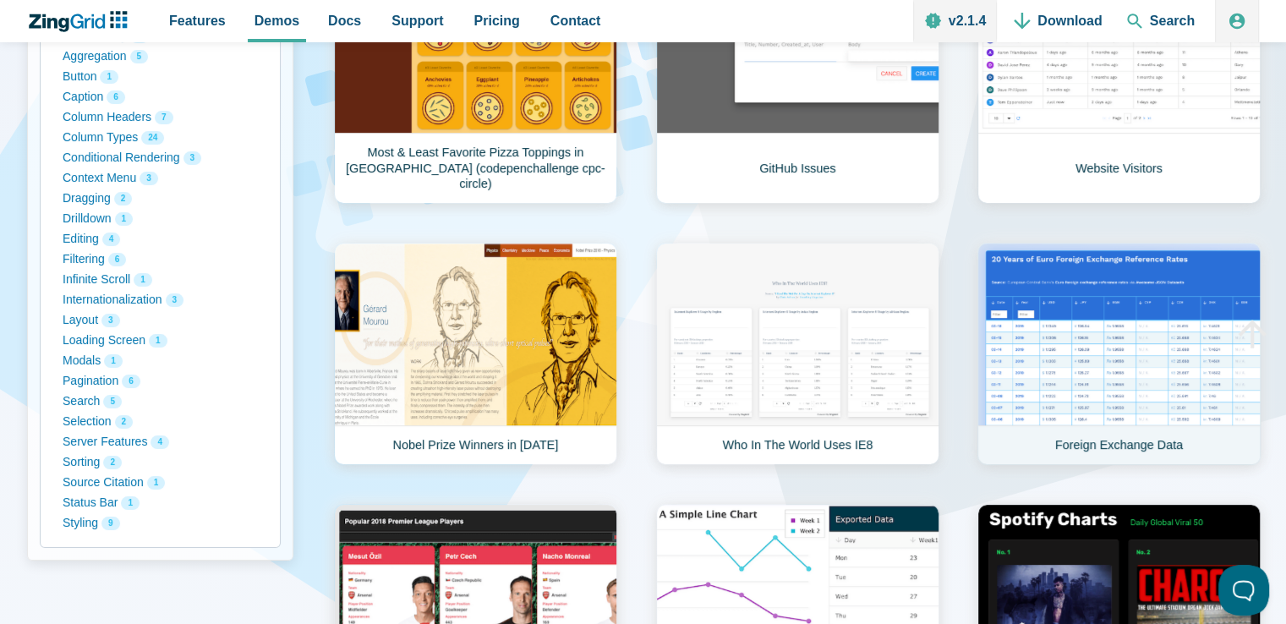
click at [1100, 328] on link "Foreign Exchange Data" at bounding box center [1118, 354] width 283 height 222
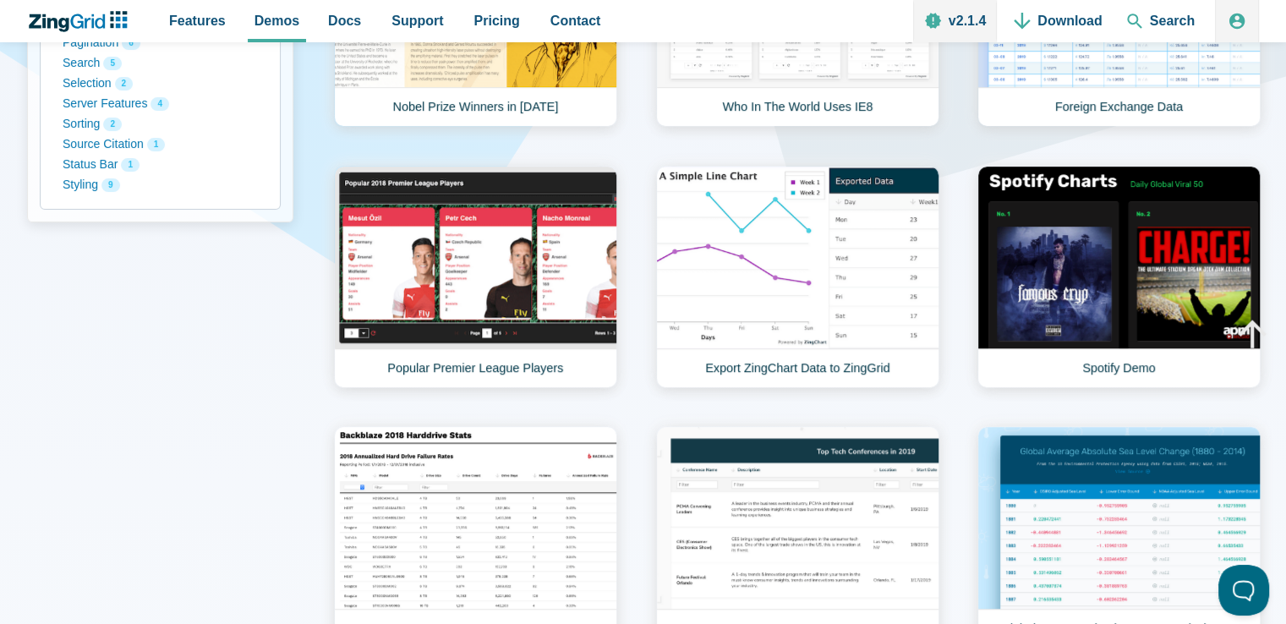
scroll to position [761, 0]
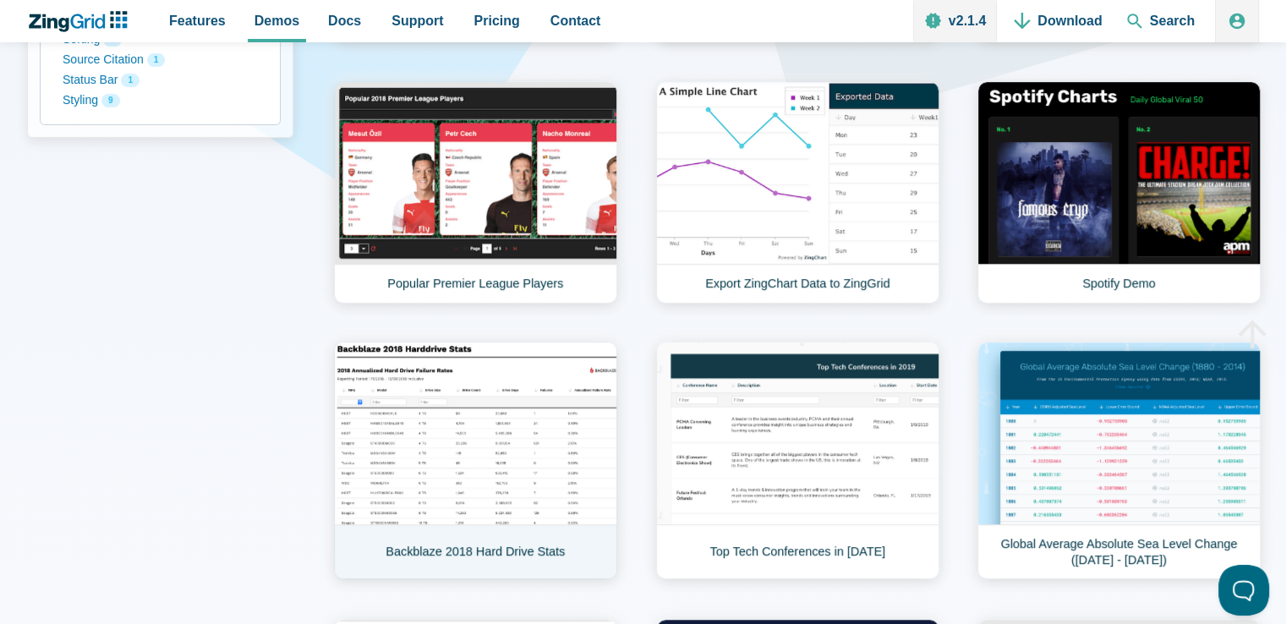
click at [508, 439] on link "Backblaze 2018 Hard Drive Stats" at bounding box center [475, 461] width 283 height 238
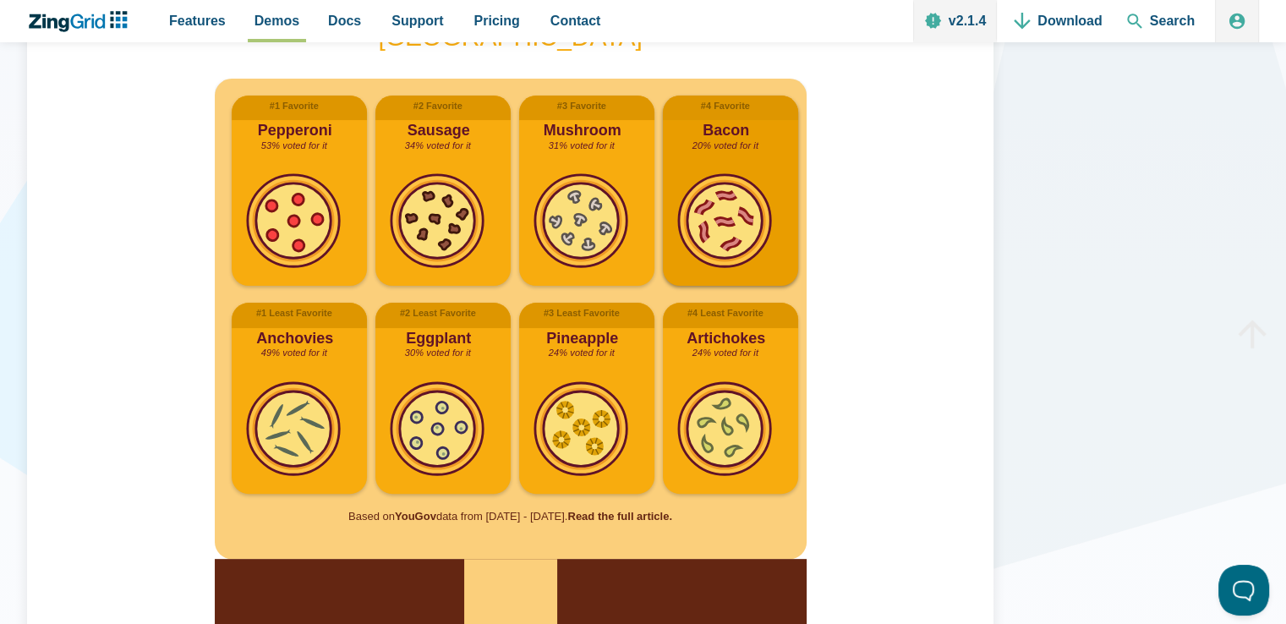
click at [746, 224] on img "App Content" at bounding box center [724, 220] width 96 height 96
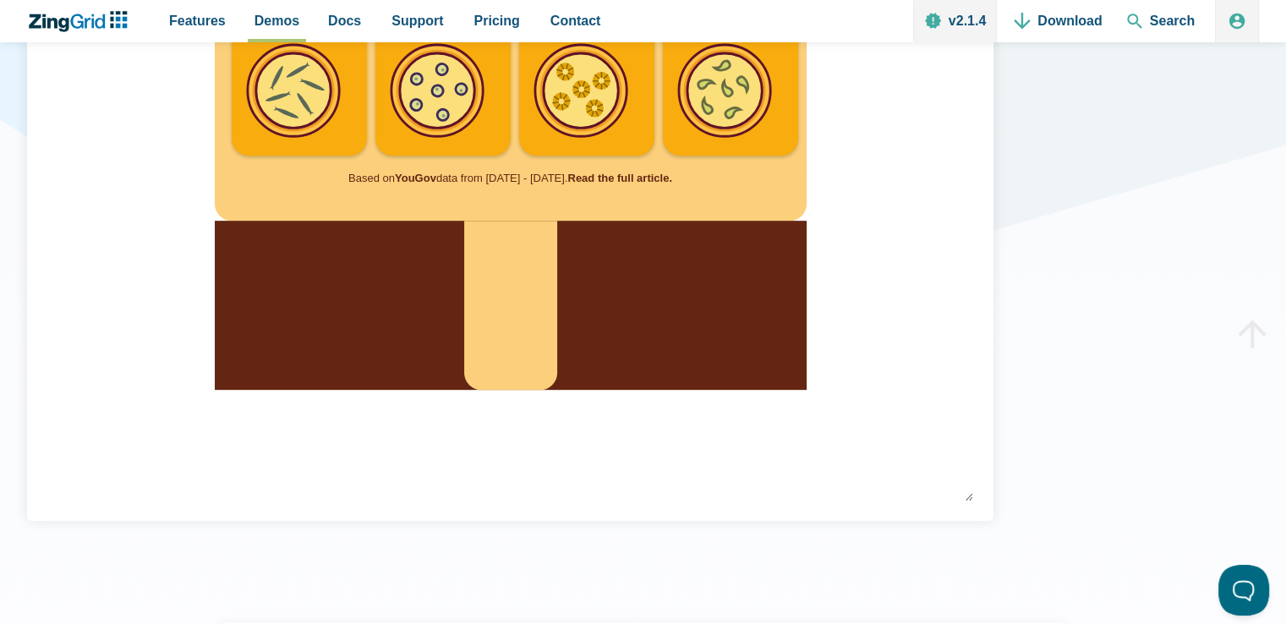
scroll to position [845, 0]
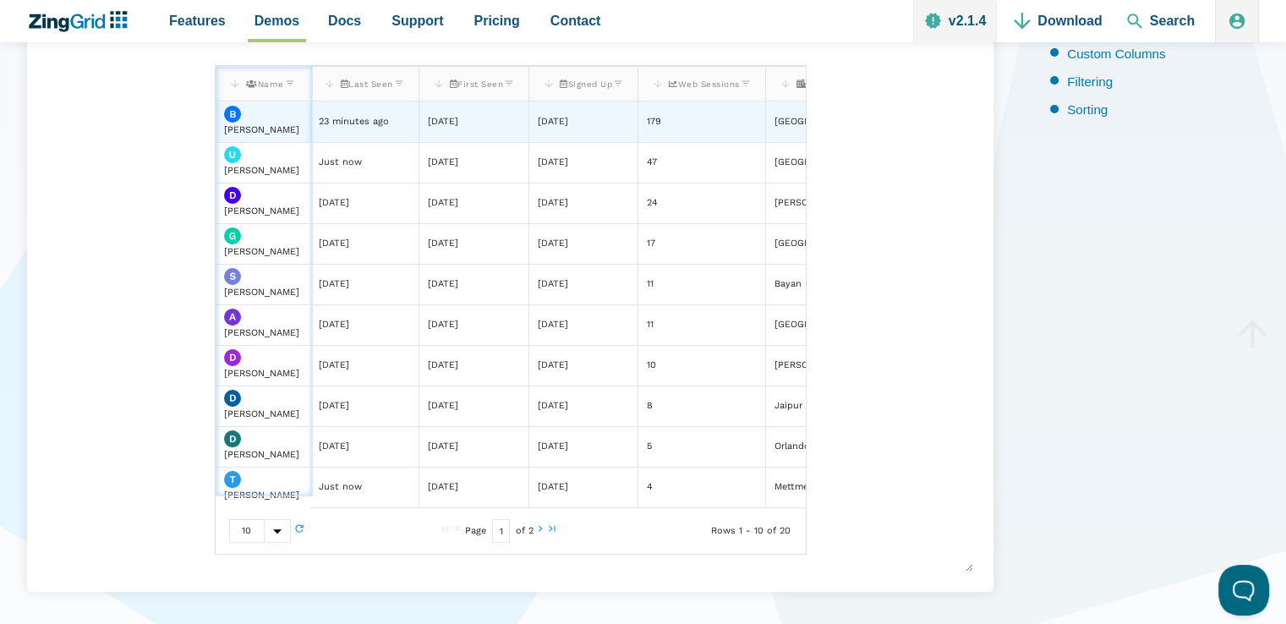
click at [561, 126] on div "8 months ago" at bounding box center [553, 122] width 30 height 16
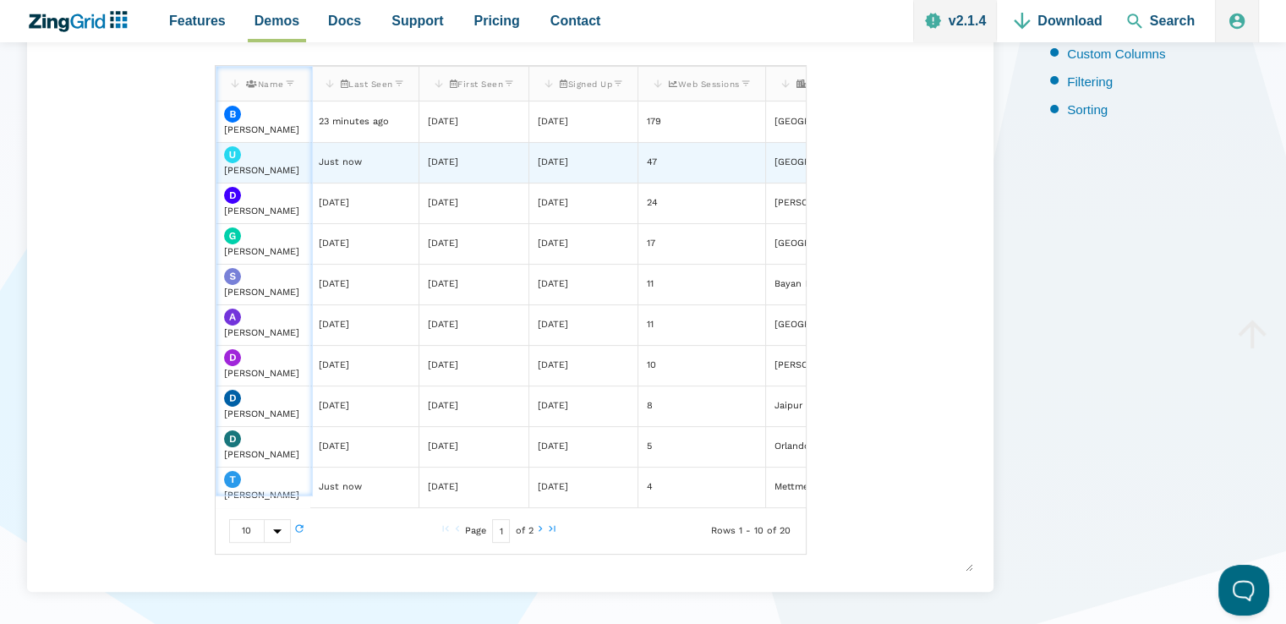
click at [725, 143] on zg-cell "47" at bounding box center [701, 162] width 128 height 41
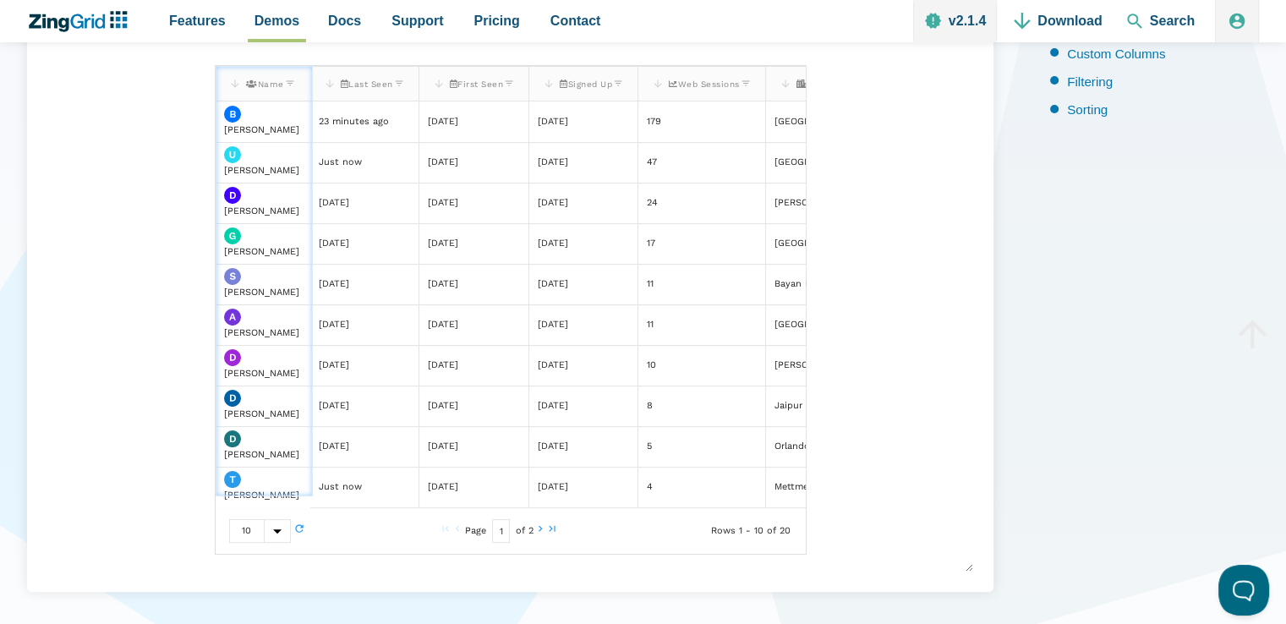
scroll to position [0, 74]
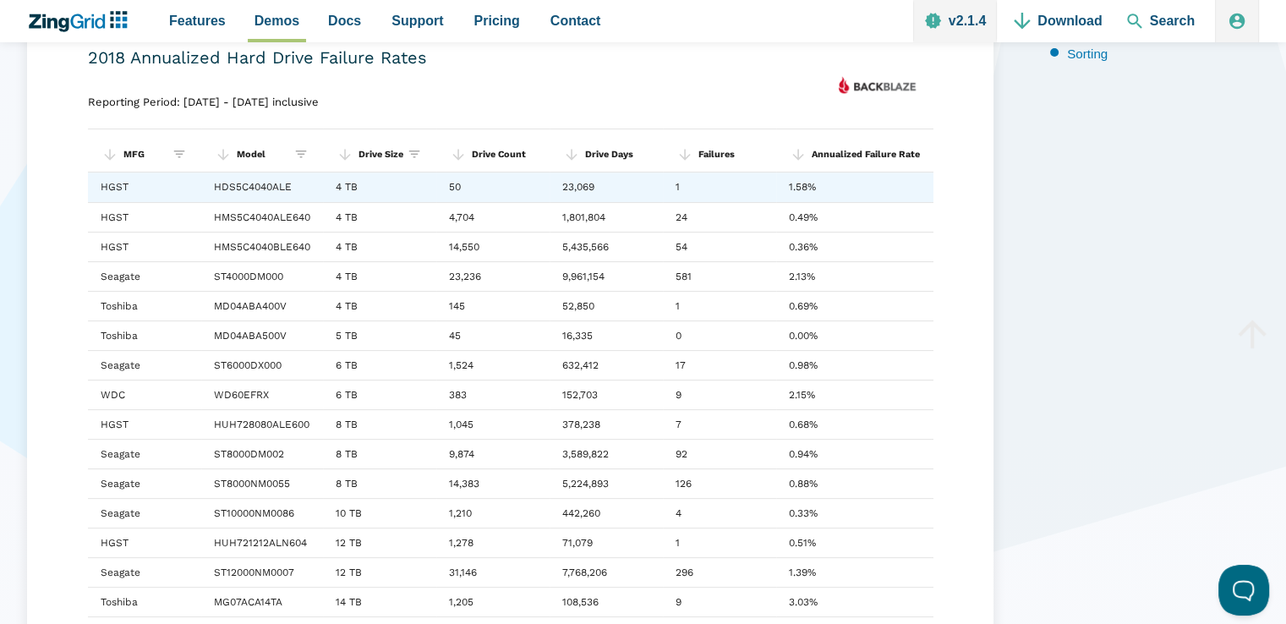
click at [686, 183] on zg-cell "1" at bounding box center [719, 187] width 113 height 30
click at [691, 187] on zg-cell "1" at bounding box center [719, 187] width 113 height 30
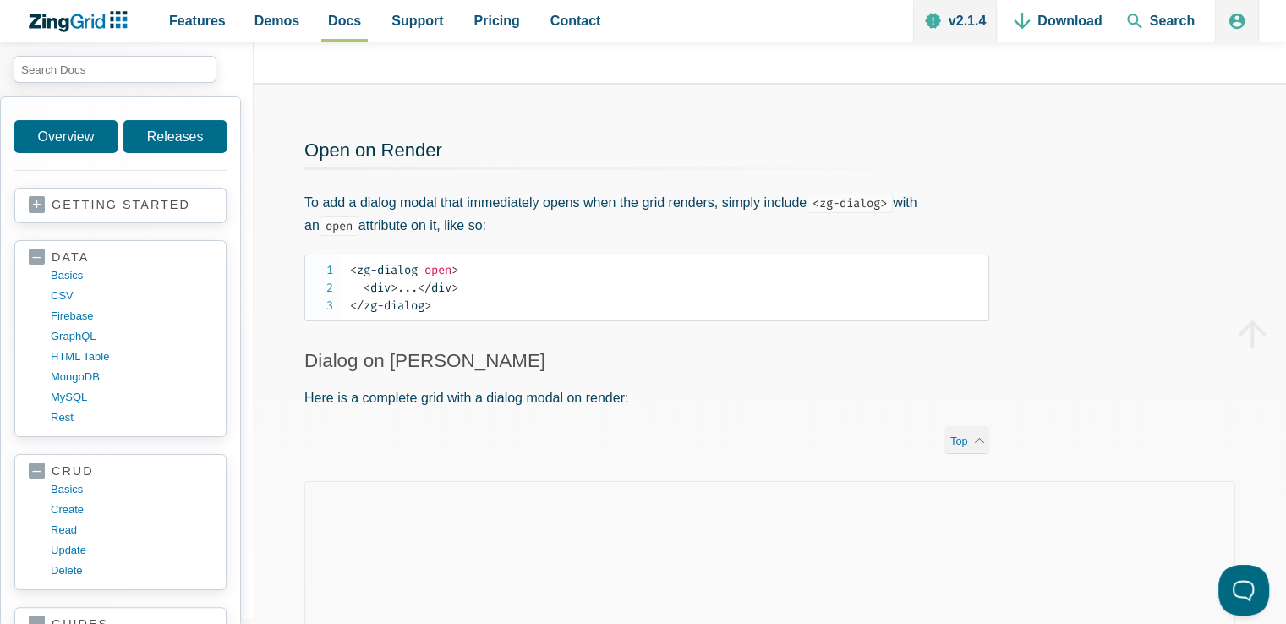
scroll to position [549, 0]
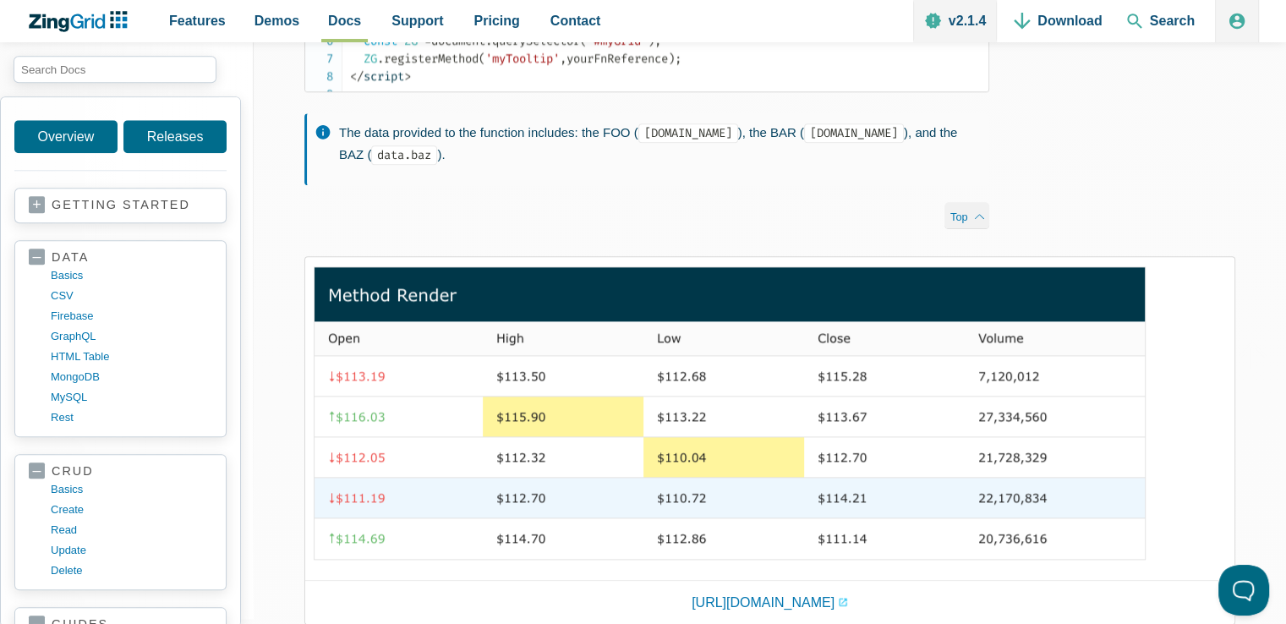
scroll to position [2029, 0]
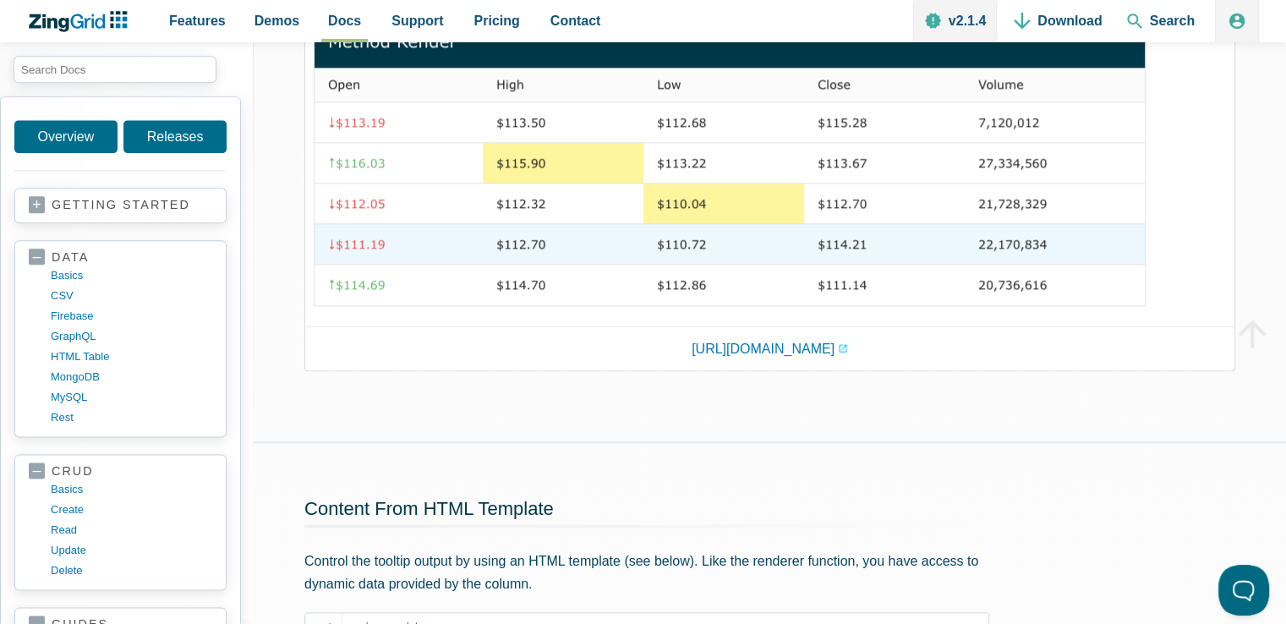
click at [537, 288] on img "App Content" at bounding box center [730, 160] width 839 height 303
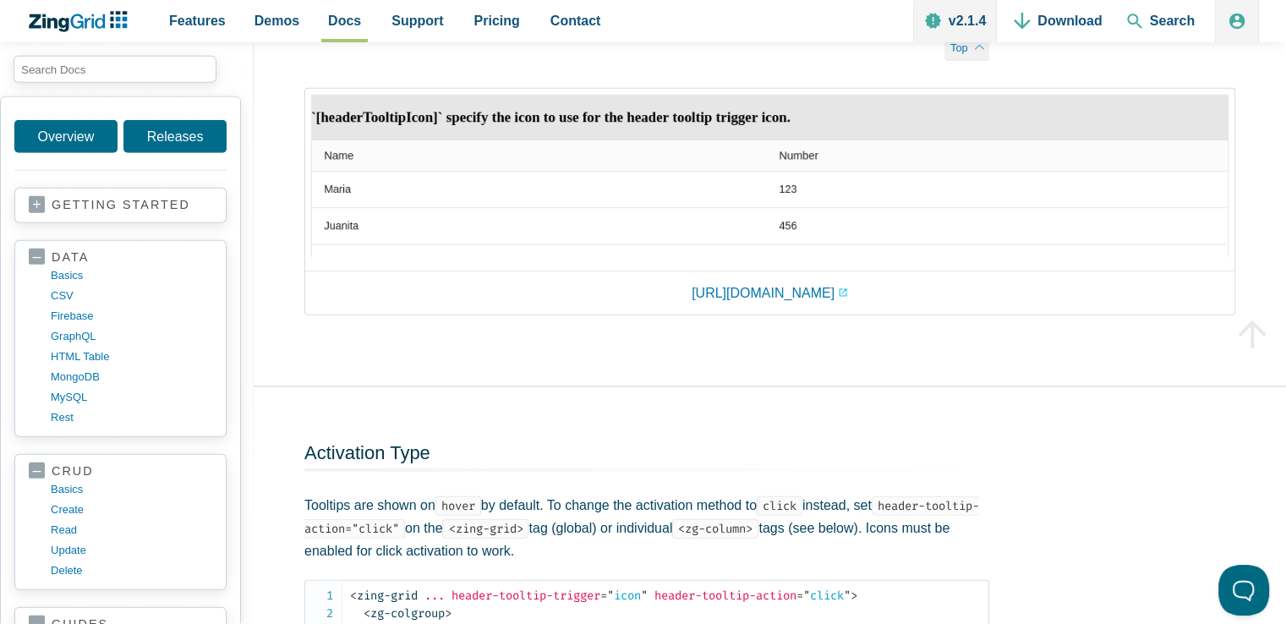
scroll to position [5072, 0]
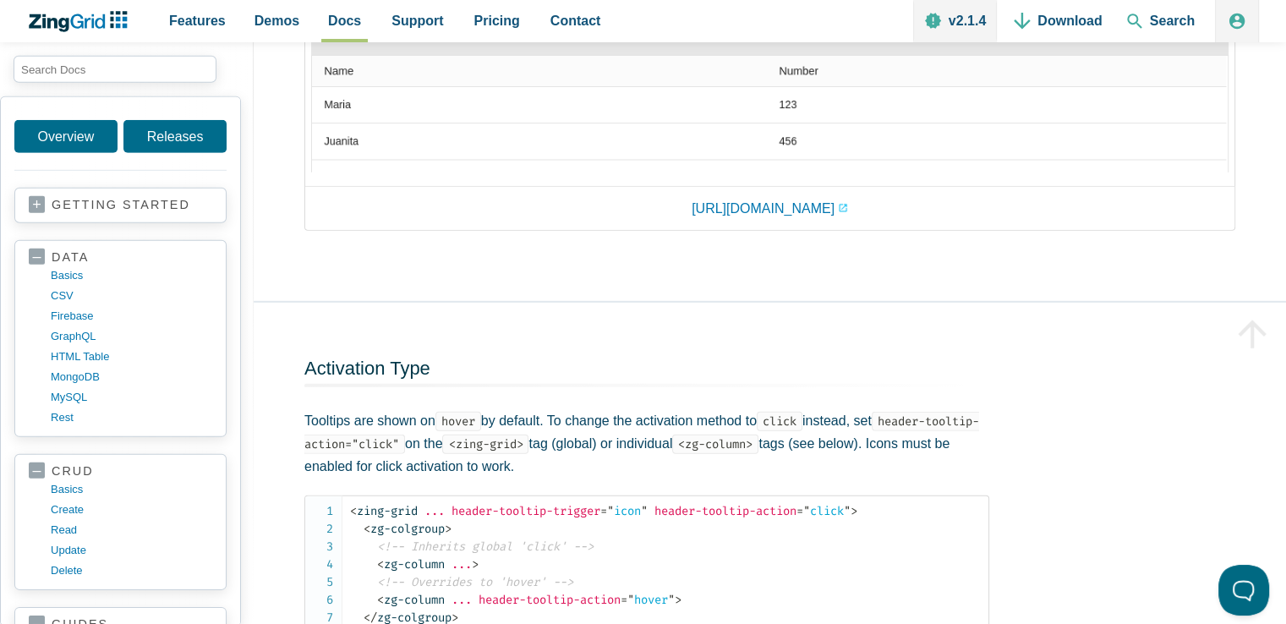
click at [771, 173] on img "App Content" at bounding box center [769, 91] width 917 height 163
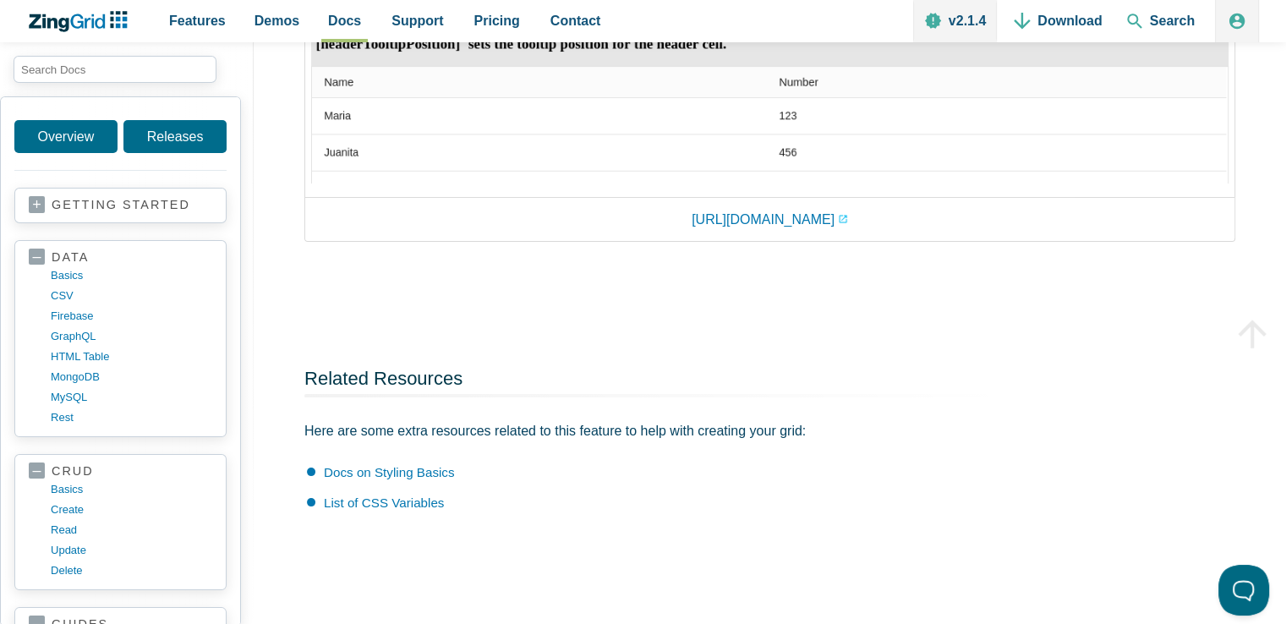
scroll to position [6678, 0]
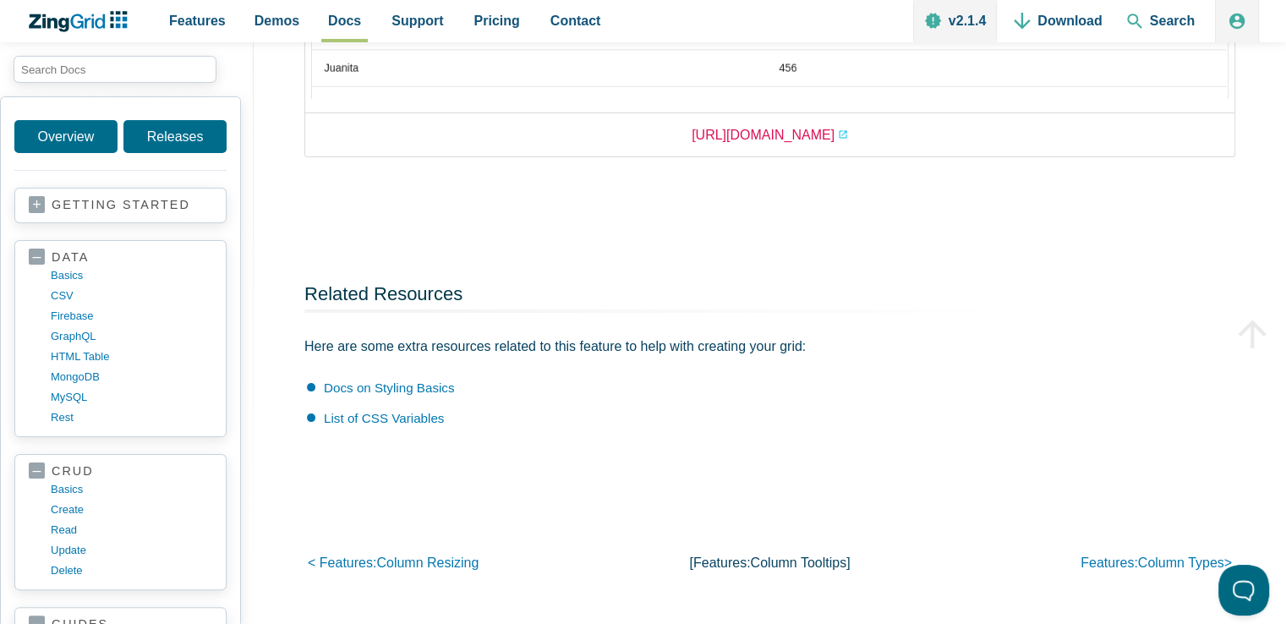
click at [753, 146] on link "https://app.zingsoft.com/demos/embed/W1QE4CKI" at bounding box center [769, 134] width 156 height 23
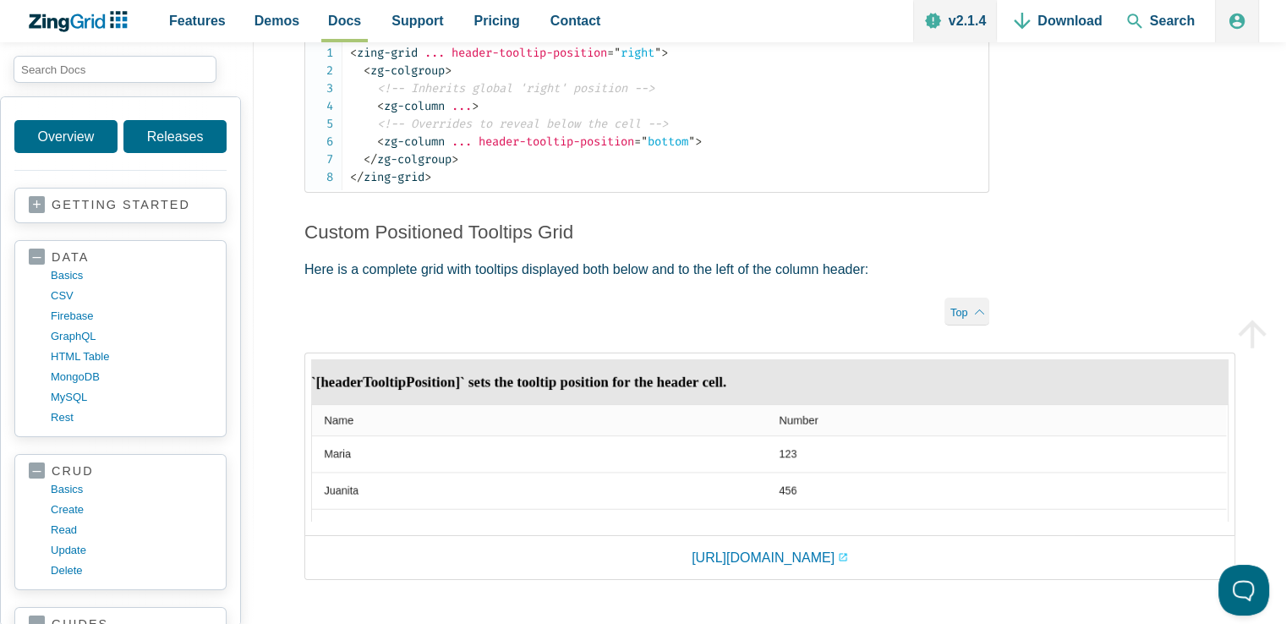
scroll to position [6171, 0]
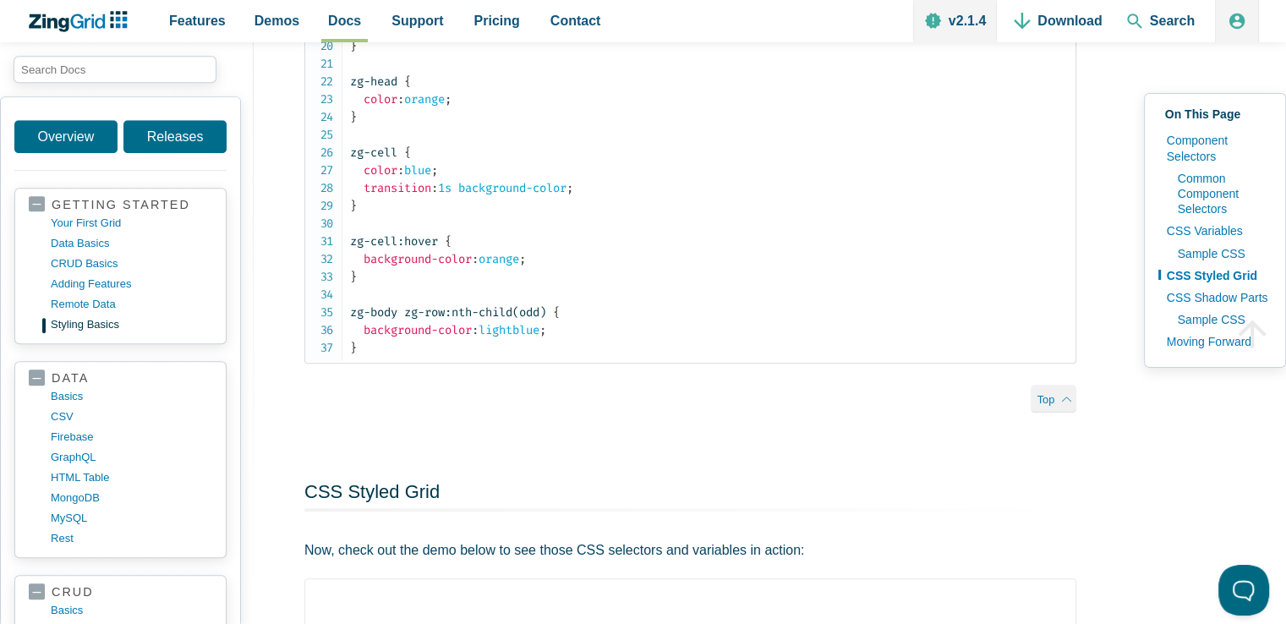
scroll to position [1268, 0]
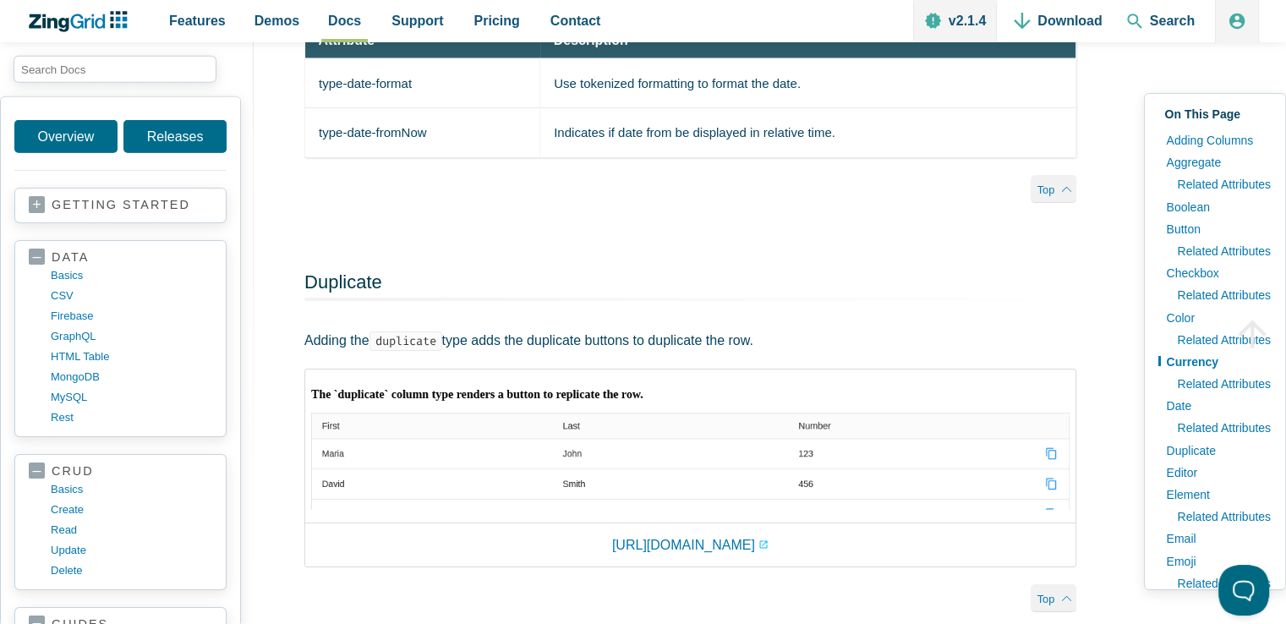
scroll to position [5579, 0]
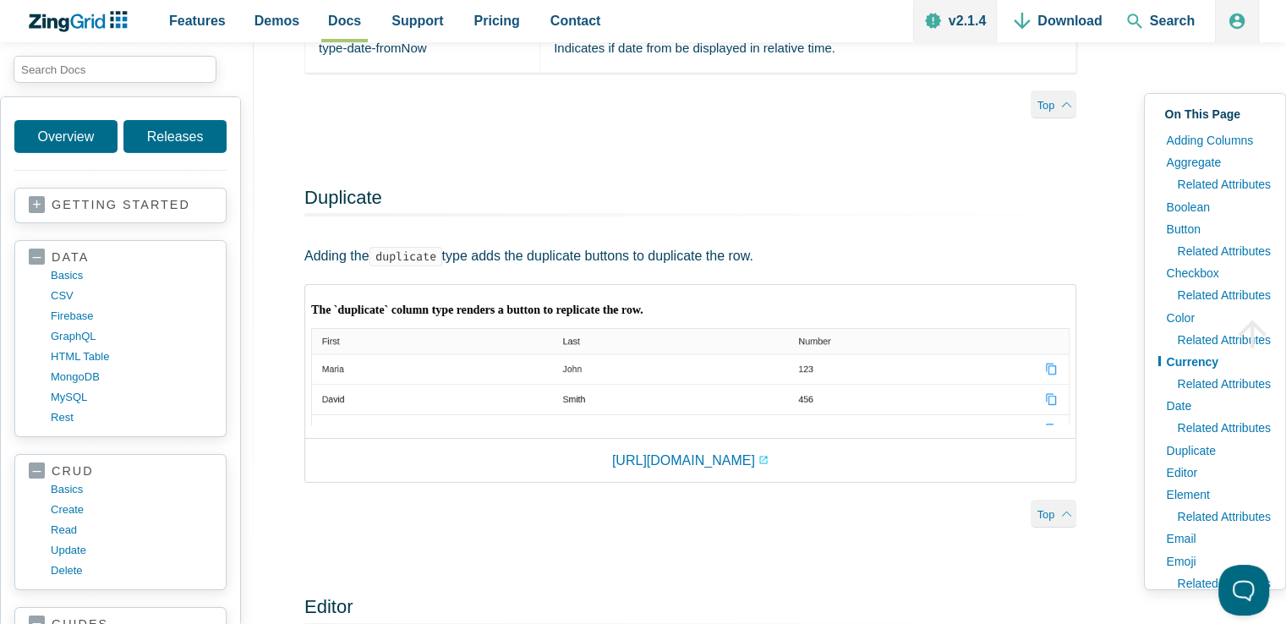
click at [1058, 407] on img "App Content" at bounding box center [690, 358] width 758 height 134
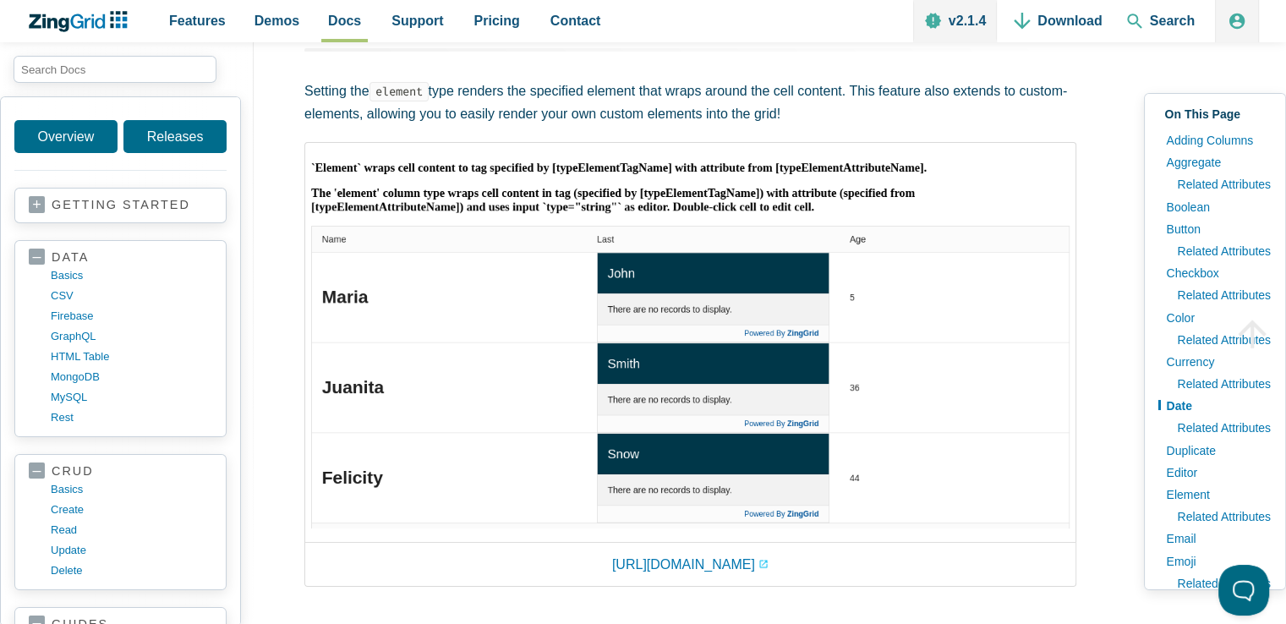
scroll to position [6678, 0]
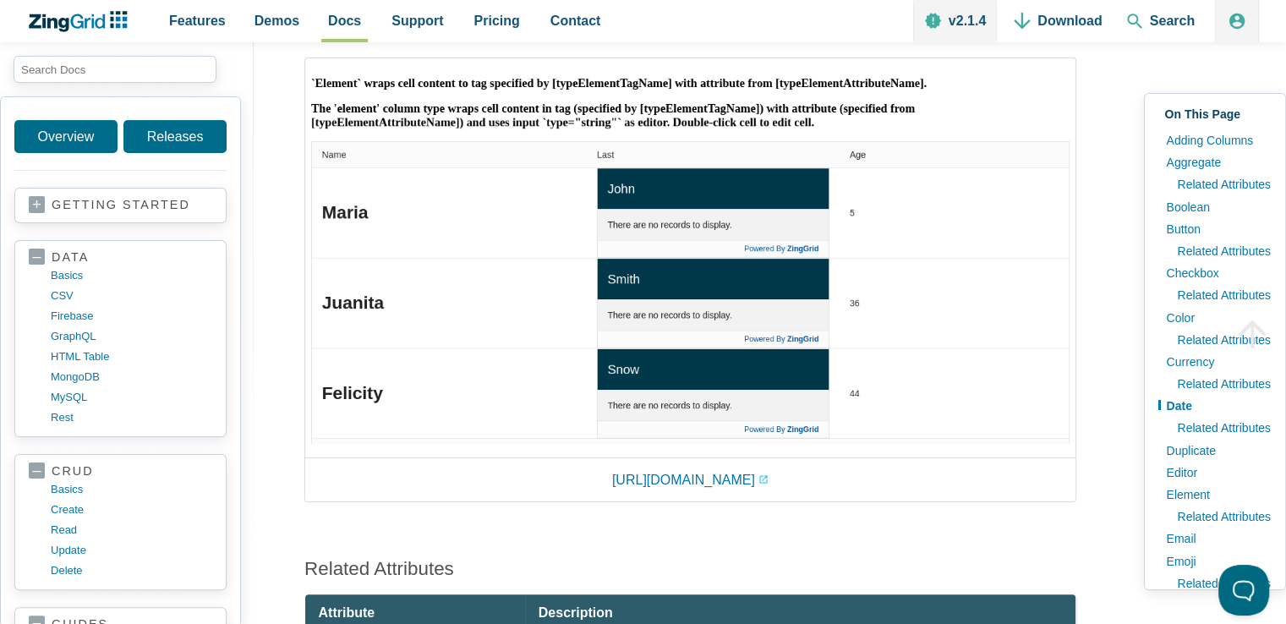
click at [740, 249] on img "App Content" at bounding box center [690, 254] width 758 height 380
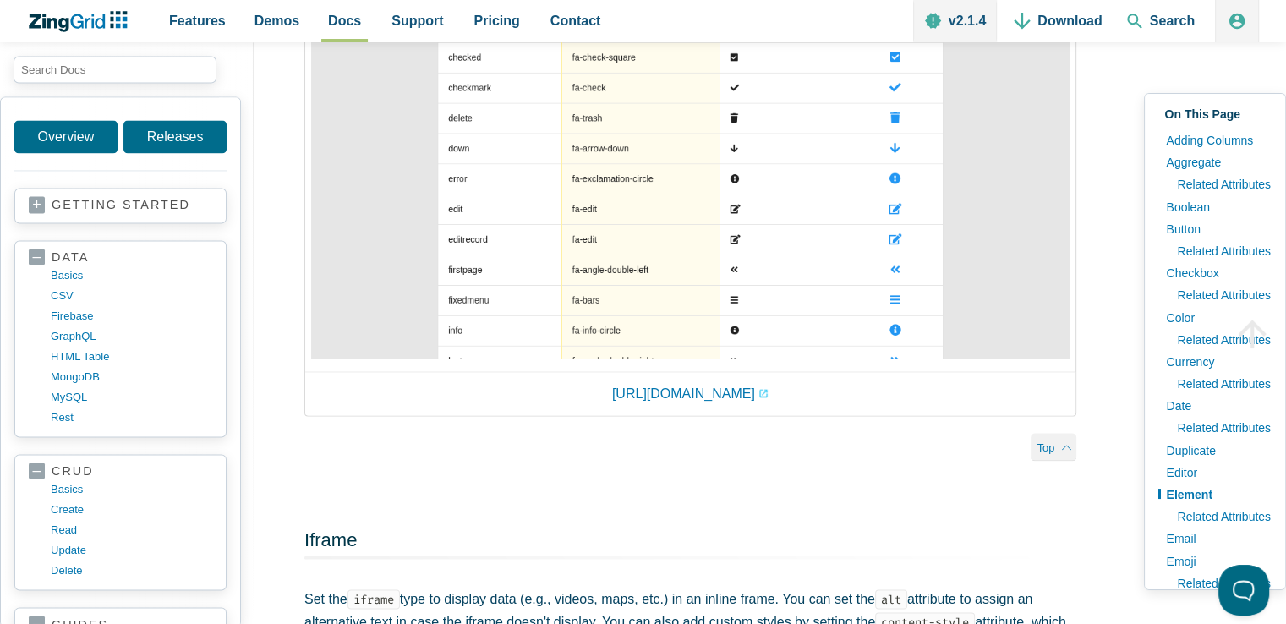
scroll to position [8961, 0]
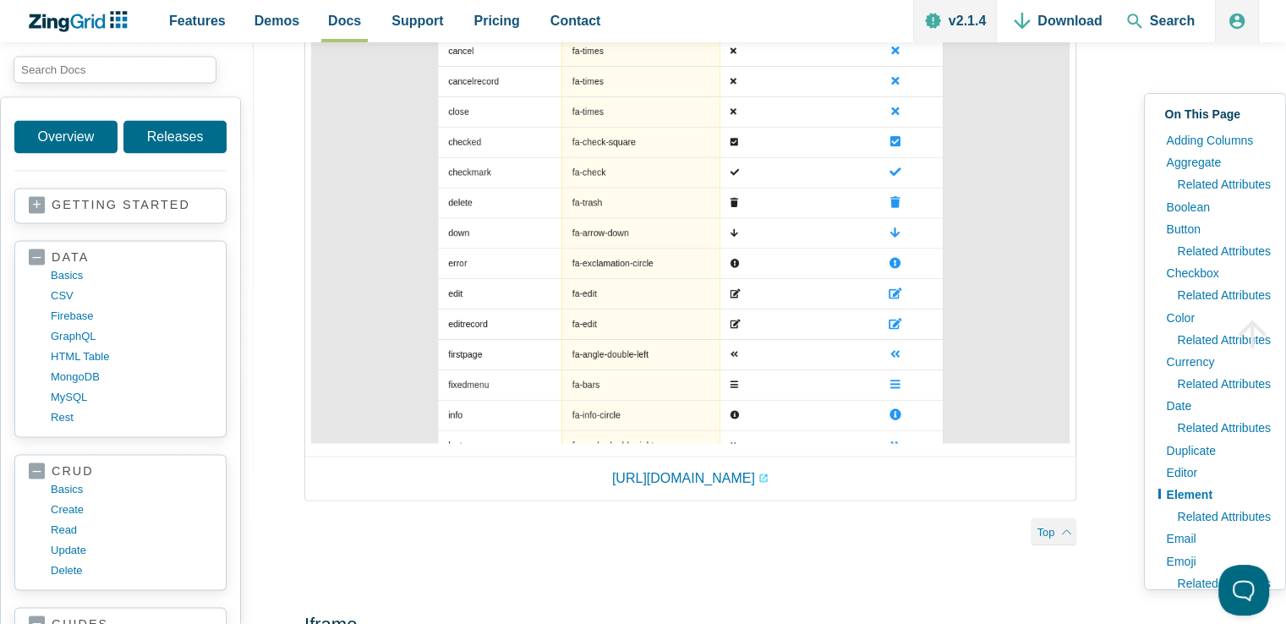
click at [703, 363] on img "App Content" at bounding box center [690, 190] width 758 height 506
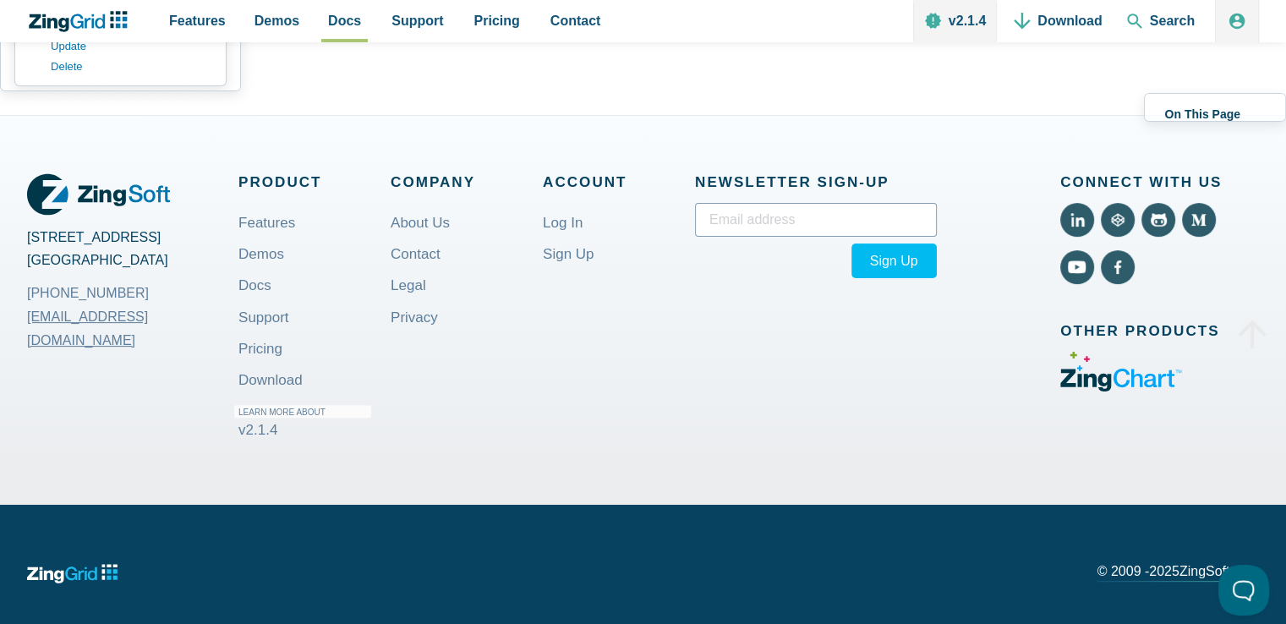
scroll to position [6509, 0]
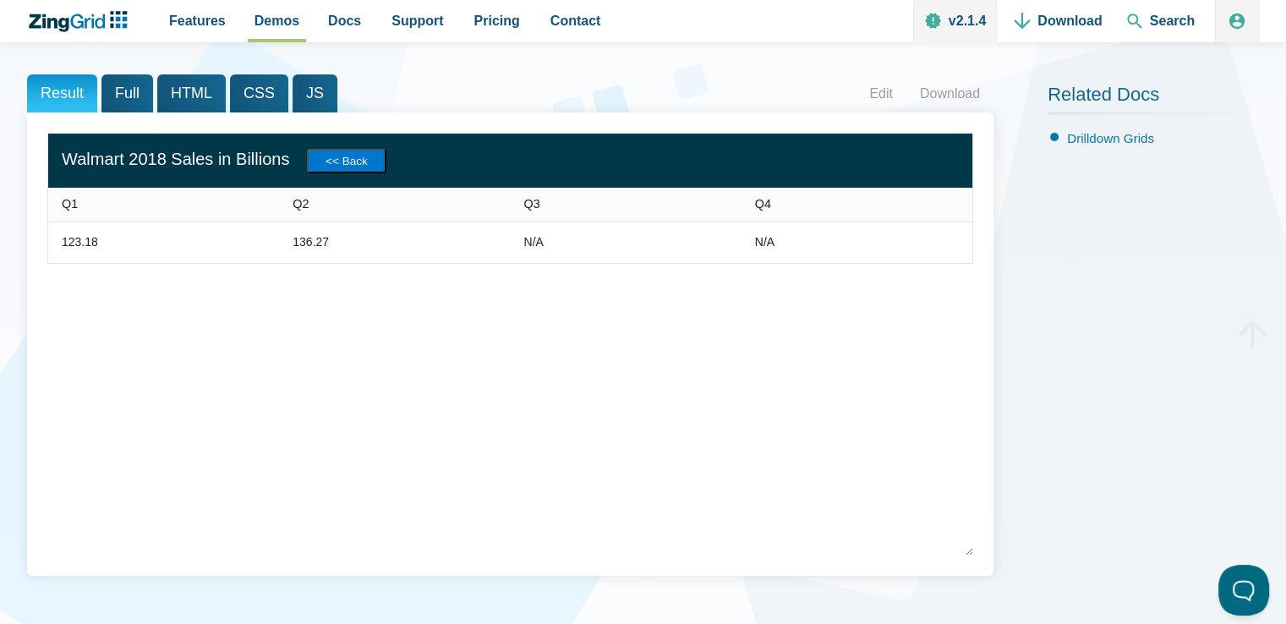
click at [381, 161] on button "<< Back" at bounding box center [346, 161] width 79 height 25
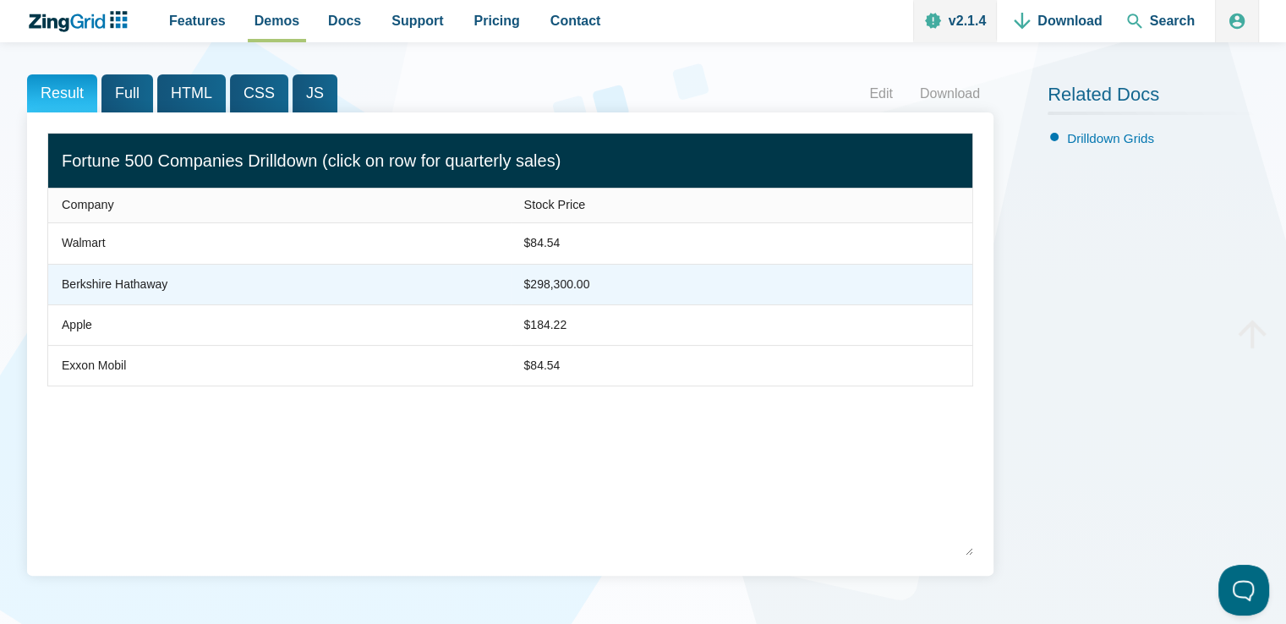
click at [572, 284] on div "$298,300.00" at bounding box center [557, 285] width 66 height 20
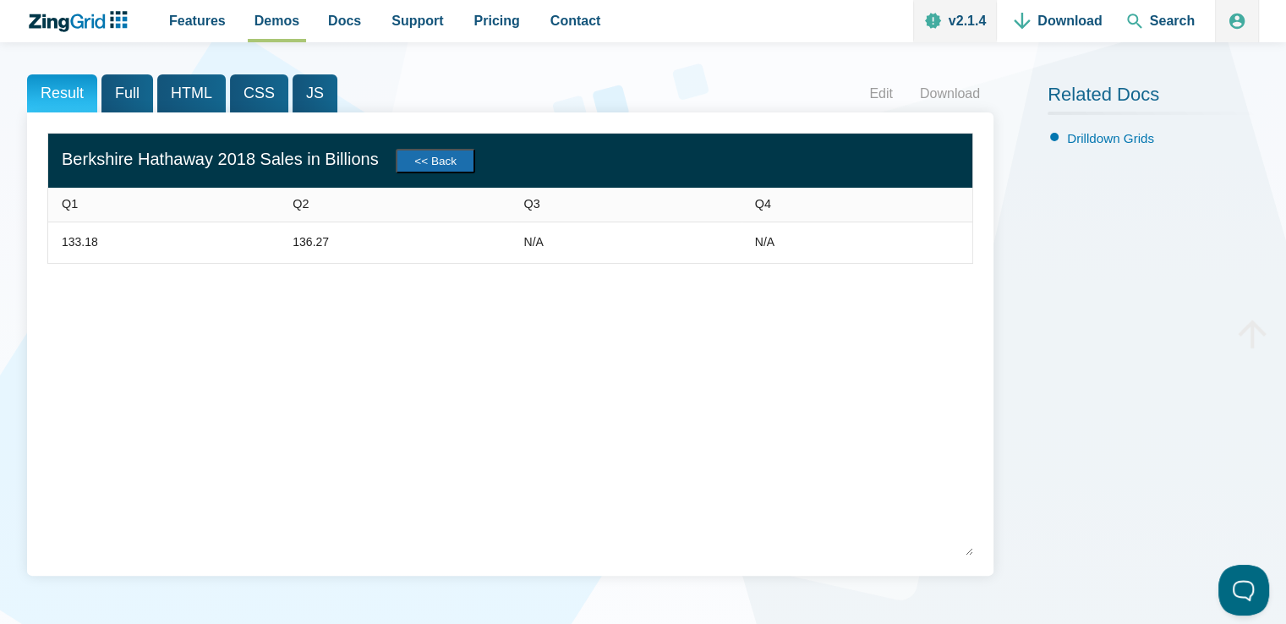
click at [467, 153] on button "<< Back" at bounding box center [435, 161] width 79 height 25
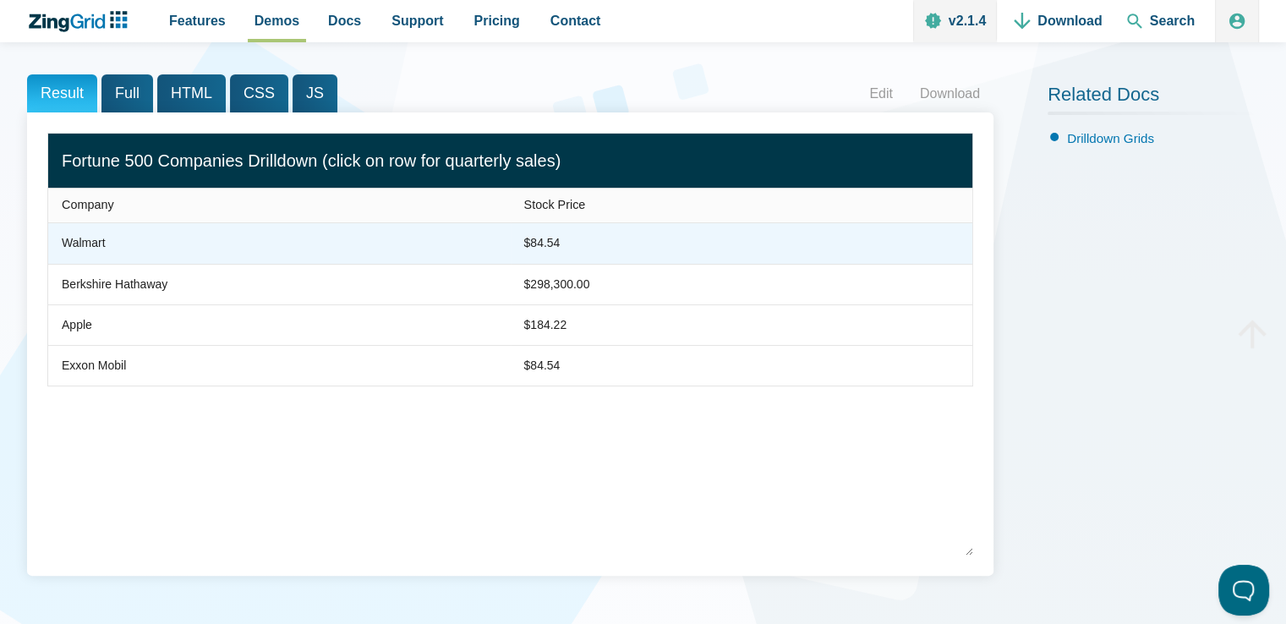
click at [560, 245] on div "$84.54" at bounding box center [542, 243] width 36 height 20
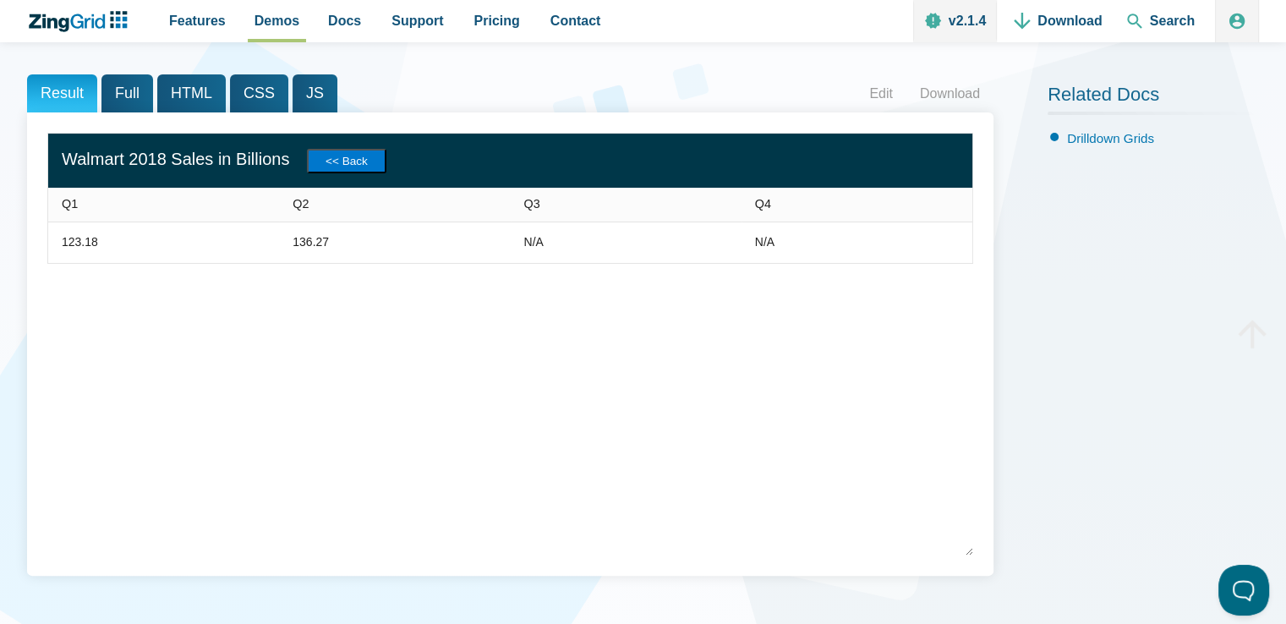
click at [385, 166] on button "<< Back" at bounding box center [346, 161] width 79 height 25
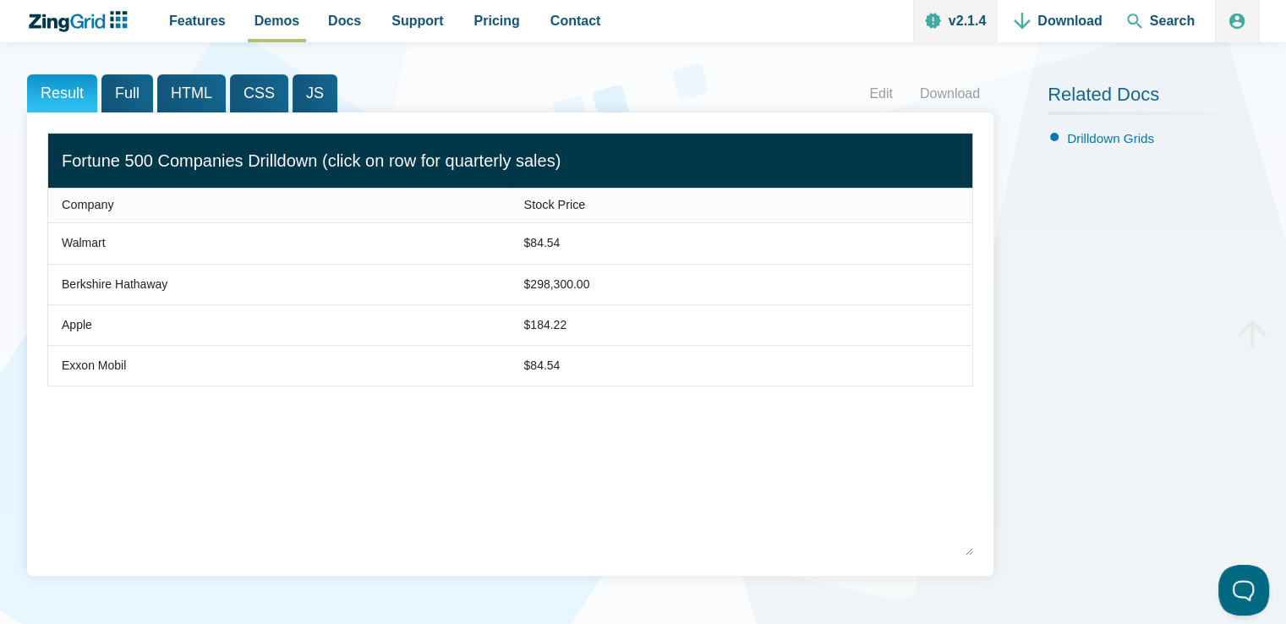
click at [135, 92] on span "Full" at bounding box center [127, 93] width 52 height 38
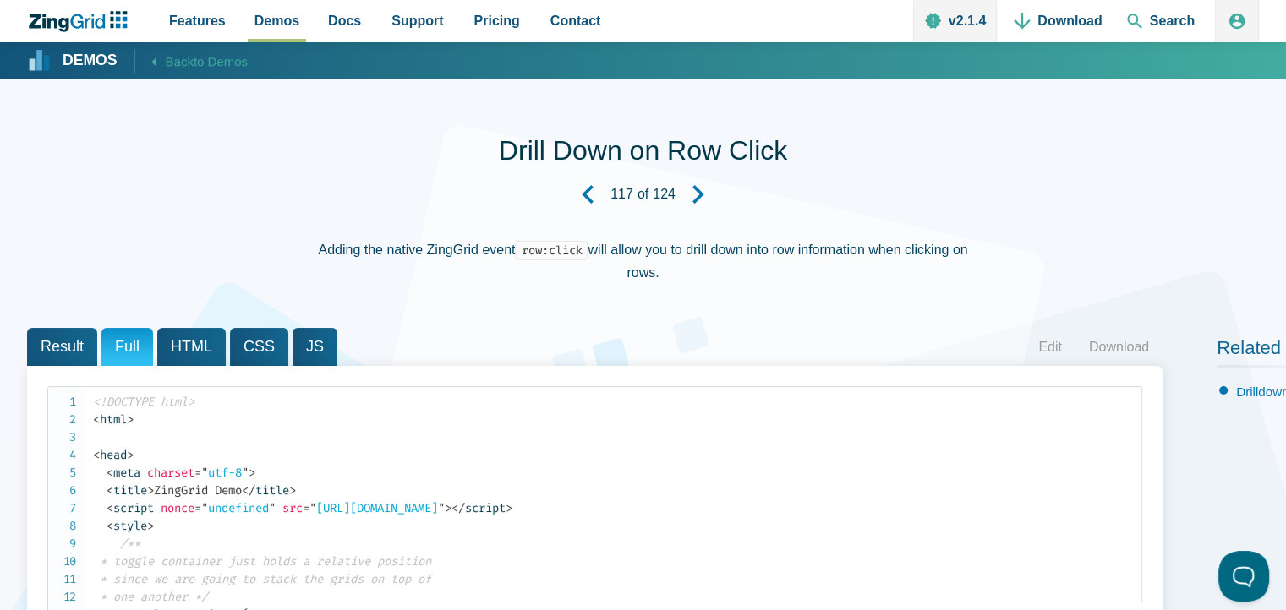
click at [186, 333] on span "HTML" at bounding box center [191, 347] width 68 height 38
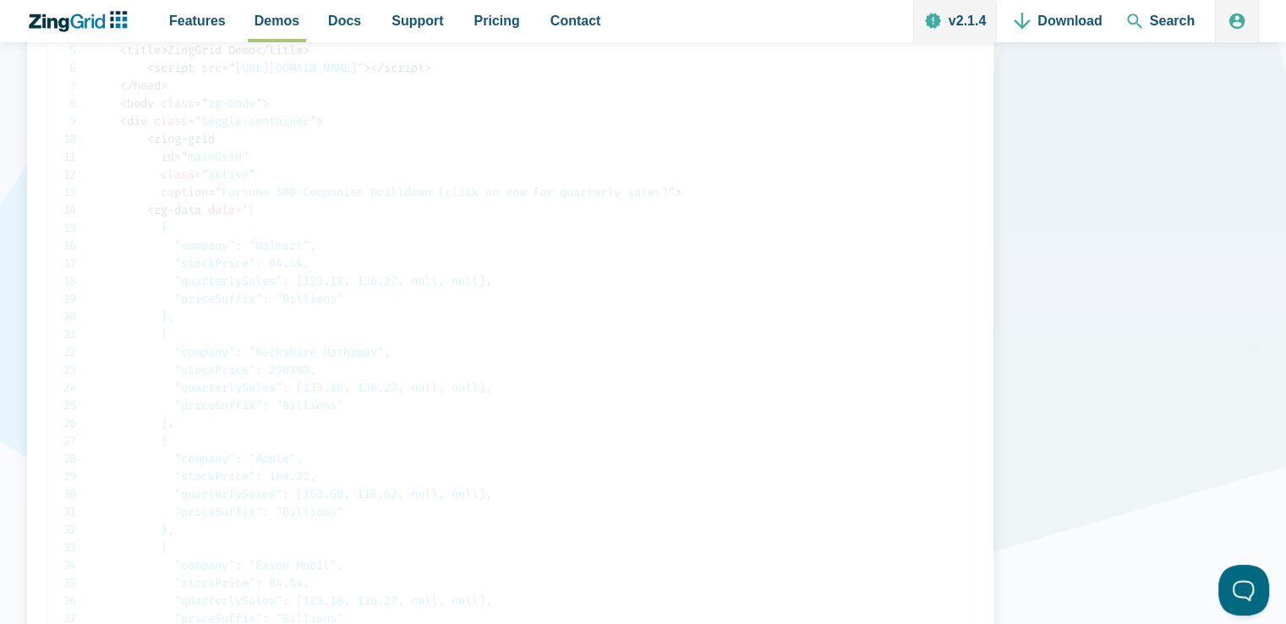
scroll to position [845, 0]
